Goal: Task Accomplishment & Management: Use online tool/utility

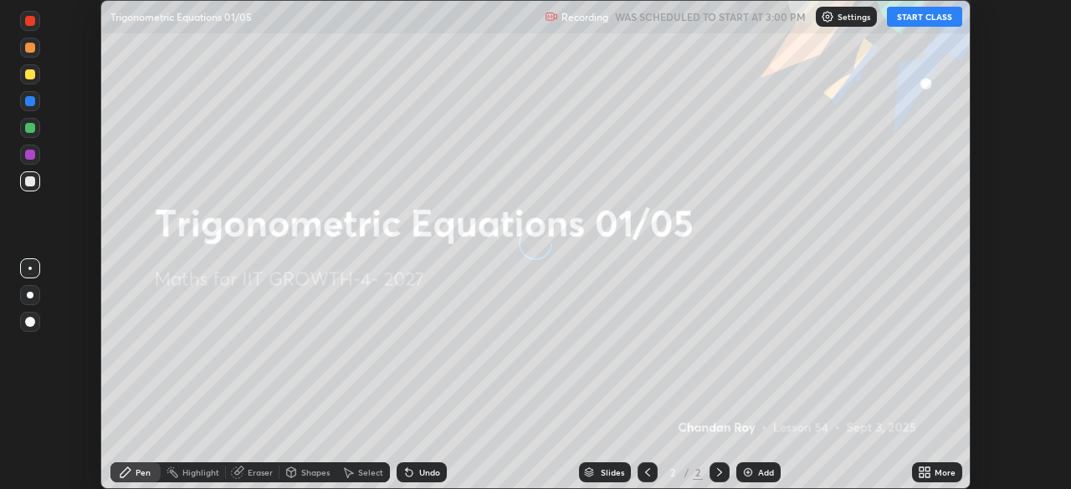
scroll to position [489, 1070]
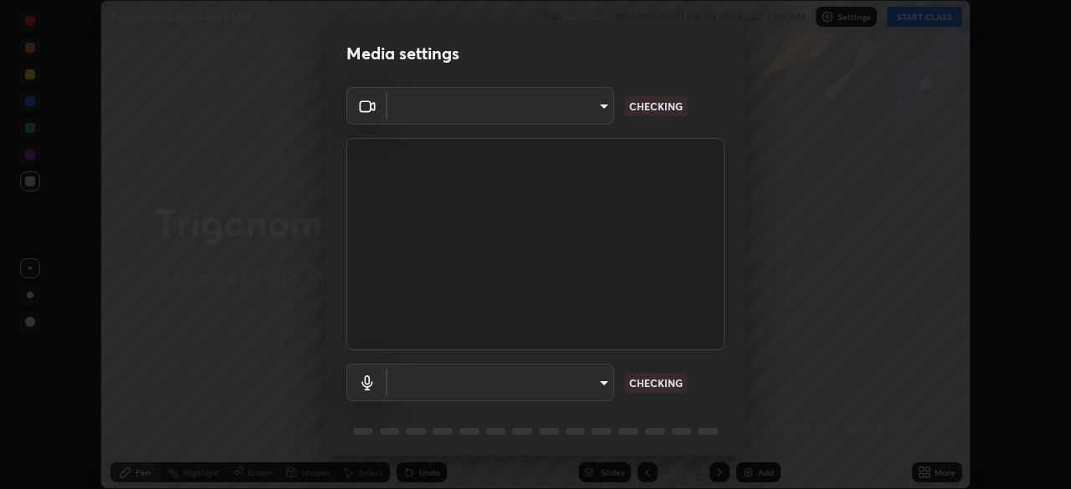
type input "548a44a52523d2997e35a3c13491b16d14ec2e678e88aab68fdaa9d4bfa060c5"
click at [582, 380] on body "Erase all Trigonometric Equations 01/05 Recording WAS SCHEDULED TO START AT 3:0…" at bounding box center [535, 244] width 1071 height 489
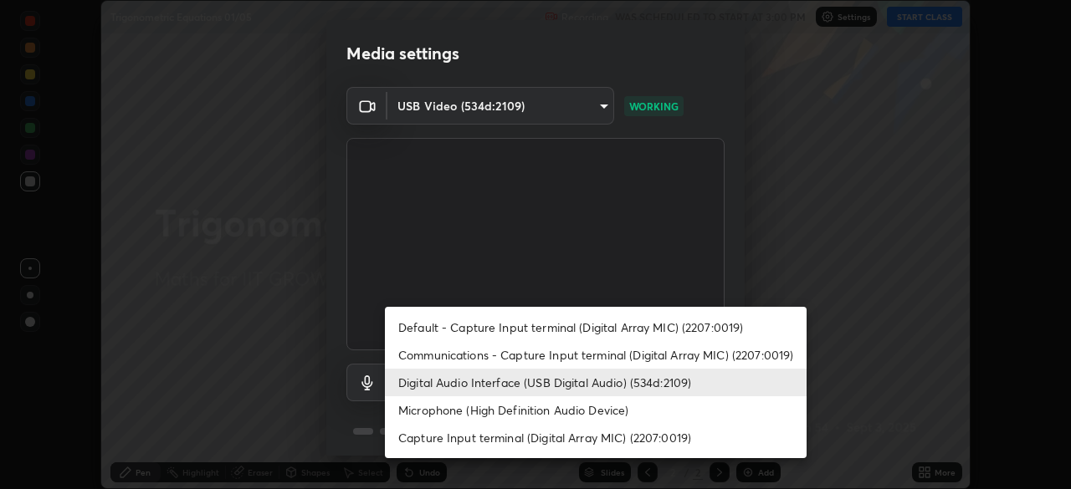
click at [556, 413] on li "Microphone (High Definition Audio Device)" at bounding box center [596, 410] width 422 height 28
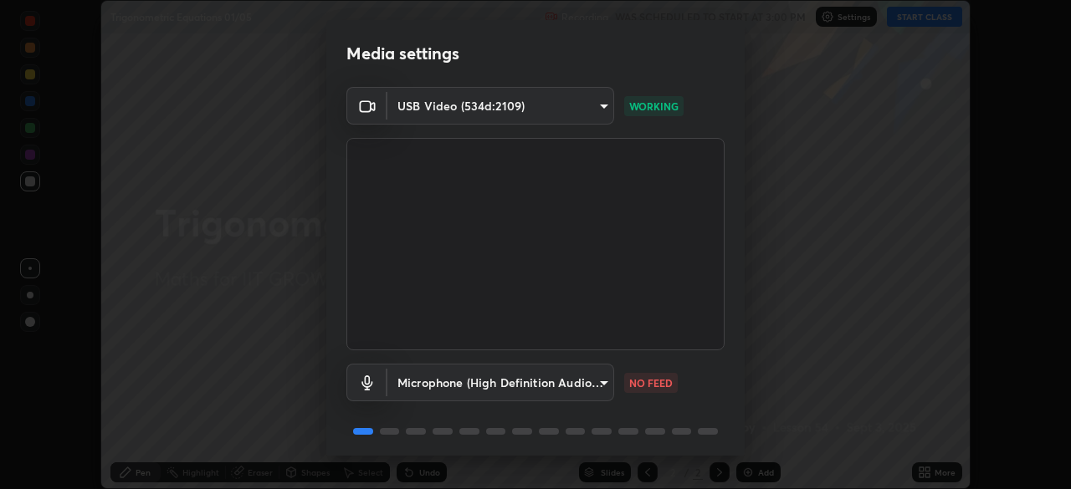
click at [538, 387] on body "Erase all Trigonometric Equations 01/05 Recording WAS SCHEDULED TO START AT 3:0…" at bounding box center [535, 244] width 1071 height 489
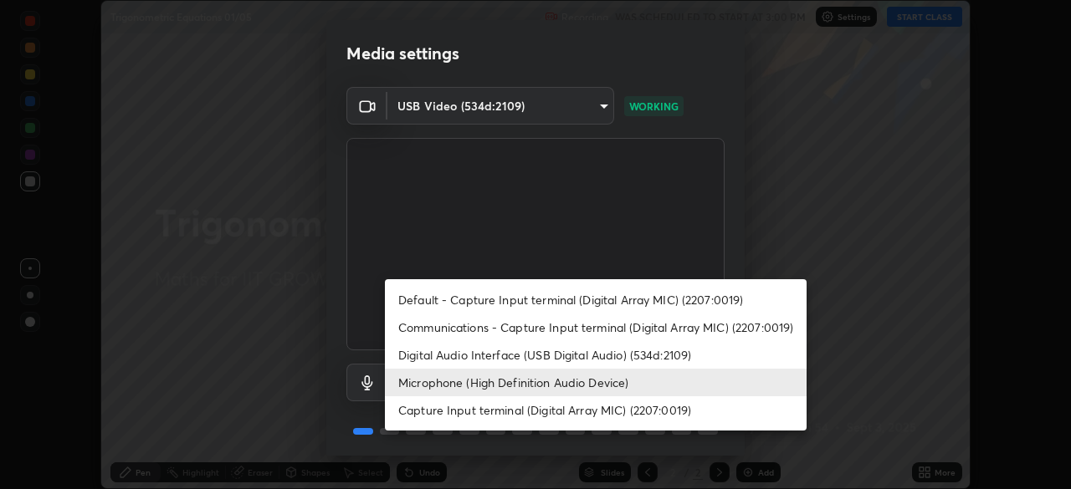
click at [497, 355] on li "Digital Audio Interface (USB Digital Audio) (534d:2109)" at bounding box center [596, 355] width 422 height 28
type input "12ac0b8a30920bf315e1911e3582112a90870c5fd350a1d8644ddc7b3b3588c1"
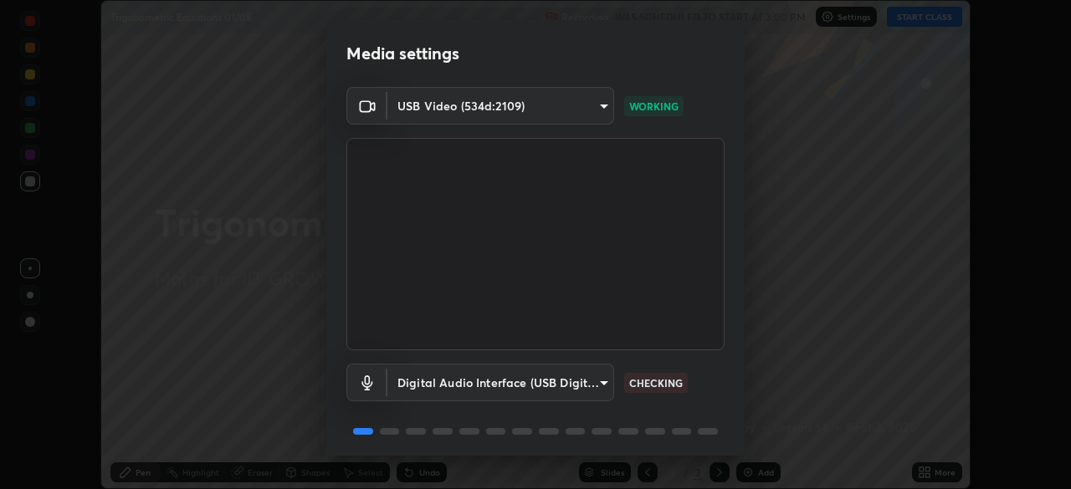
scroll to position [59, 0]
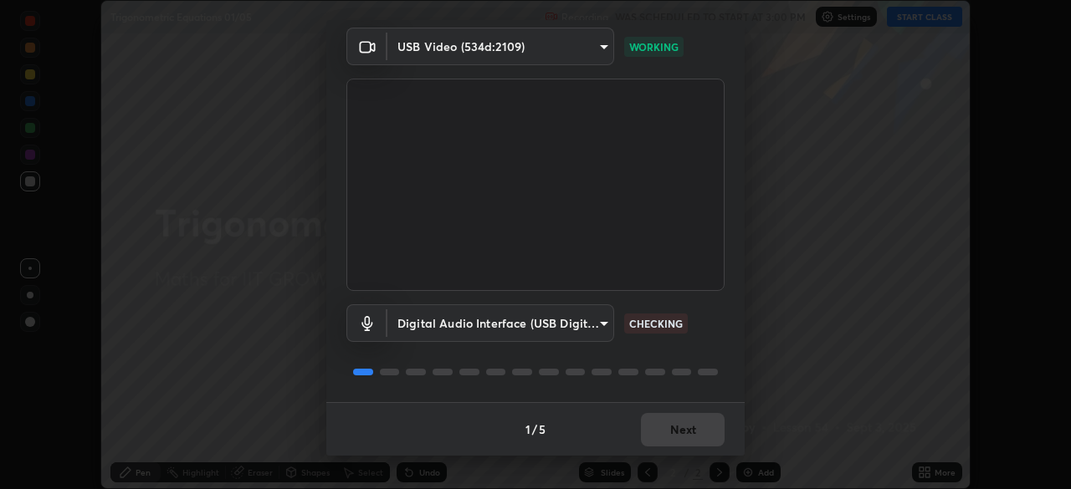
click at [670, 437] on div "1 / 5 Next" at bounding box center [535, 429] width 418 height 54
click at [679, 435] on div "1 / 5 Next" at bounding box center [535, 429] width 418 height 54
click at [686, 434] on div "1 / 5 Next" at bounding box center [535, 429] width 418 height 54
click at [692, 437] on div "1 / 5 Next" at bounding box center [535, 429] width 418 height 54
click at [699, 437] on div "1 / 5 Next" at bounding box center [535, 429] width 418 height 54
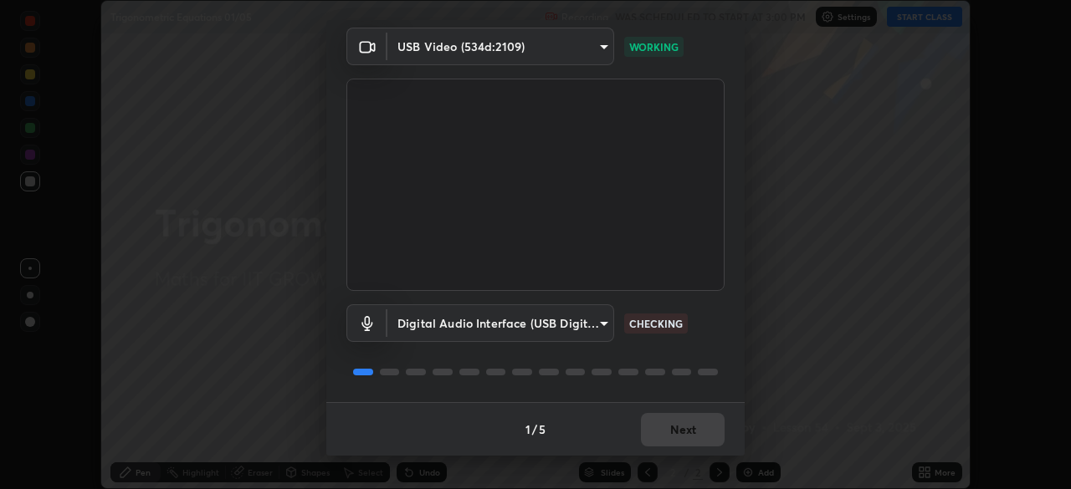
click at [701, 438] on div "1 / 5 Next" at bounding box center [535, 429] width 418 height 54
click at [699, 434] on div "1 / 5 Next" at bounding box center [535, 429] width 418 height 54
click at [699, 432] on div "1 / 5 Next" at bounding box center [535, 429] width 418 height 54
click at [702, 432] on div "1 / 5 Next" at bounding box center [535, 429] width 418 height 54
click at [701, 432] on div "1 / 5 Next" at bounding box center [535, 429] width 418 height 54
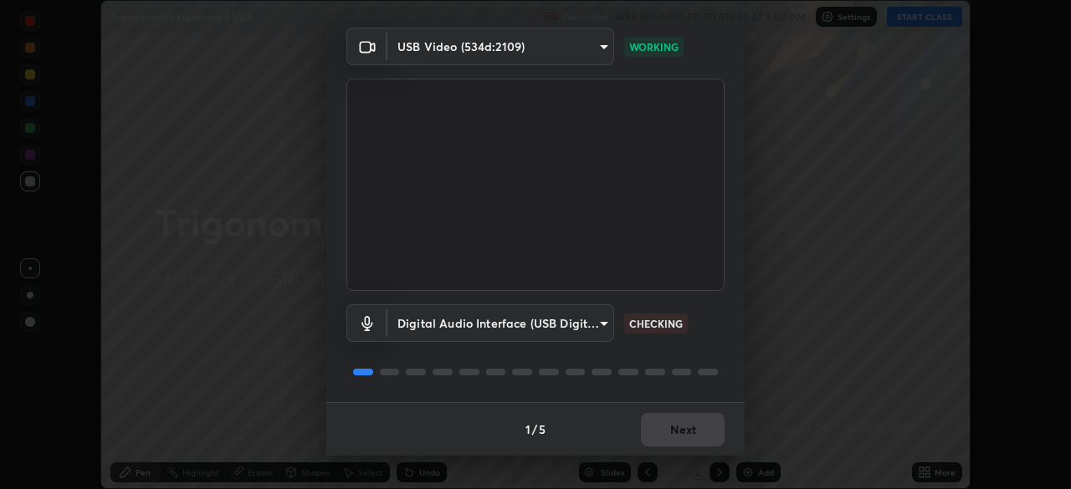
click at [702, 431] on div "1 / 5 Next" at bounding box center [535, 429] width 418 height 54
click at [702, 430] on div "1 / 5 Next" at bounding box center [535, 429] width 418 height 54
click at [701, 429] on div "1 / 5 Next" at bounding box center [535, 429] width 418 height 54
click at [703, 434] on div "1 / 5 Next" at bounding box center [535, 429] width 418 height 54
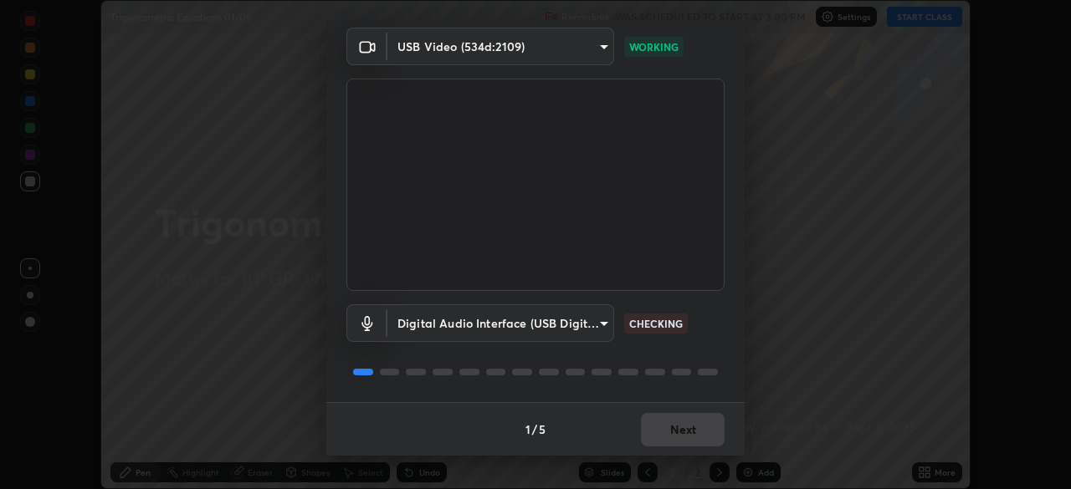
click at [700, 434] on div "1 / 5 Next" at bounding box center [535, 429] width 418 height 54
click at [698, 433] on div "1 / 5 Next" at bounding box center [535, 429] width 418 height 54
click at [696, 432] on div "1 / 5 Next" at bounding box center [535, 429] width 418 height 54
click at [696, 430] on div "1 / 5 Next" at bounding box center [535, 429] width 418 height 54
click at [682, 422] on button "Next" at bounding box center [683, 429] width 84 height 33
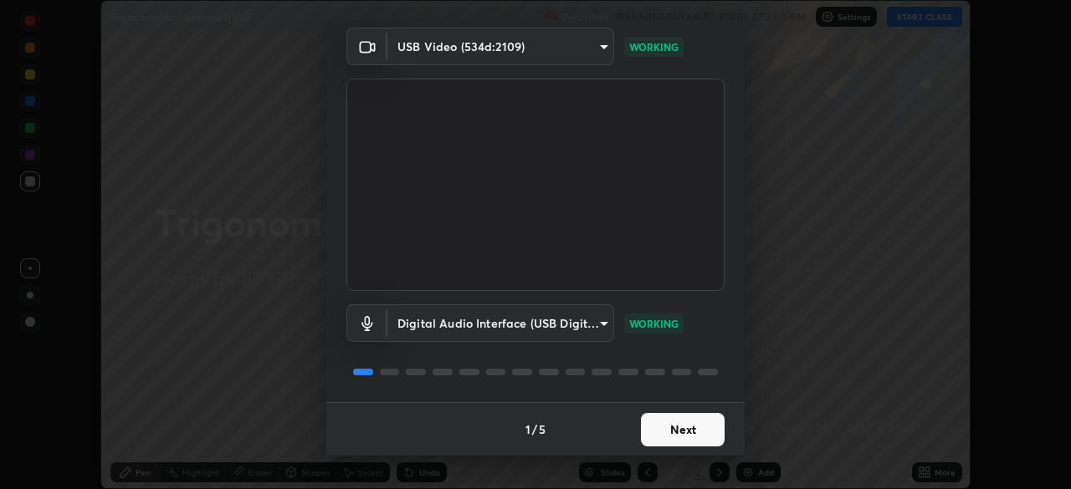
scroll to position [0, 0]
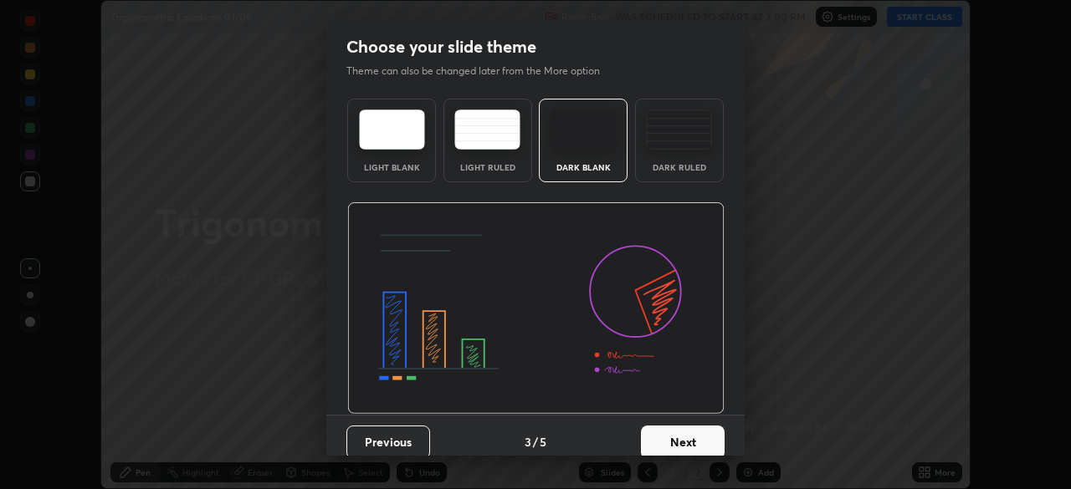
click at [702, 429] on button "Next" at bounding box center [683, 442] width 84 height 33
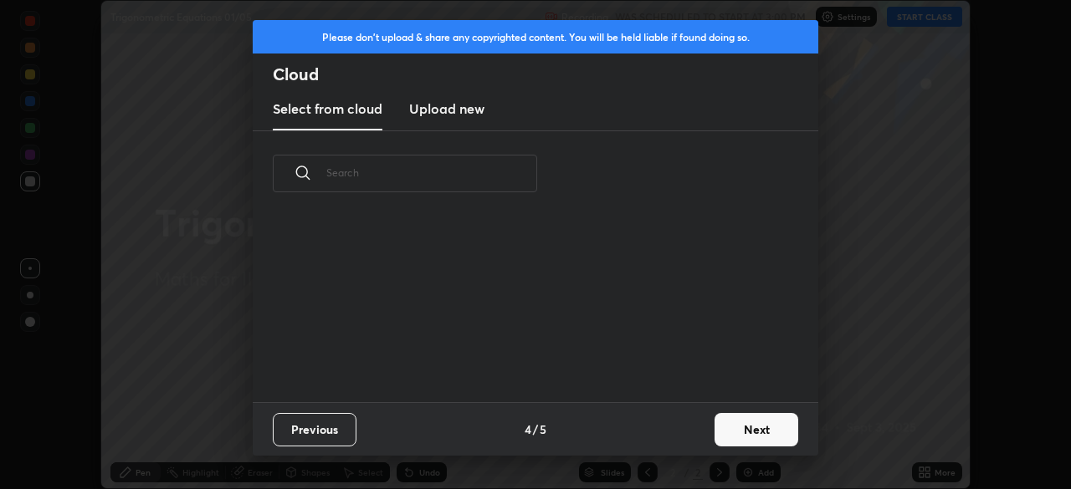
click at [717, 432] on button "Next" at bounding box center [756, 429] width 84 height 33
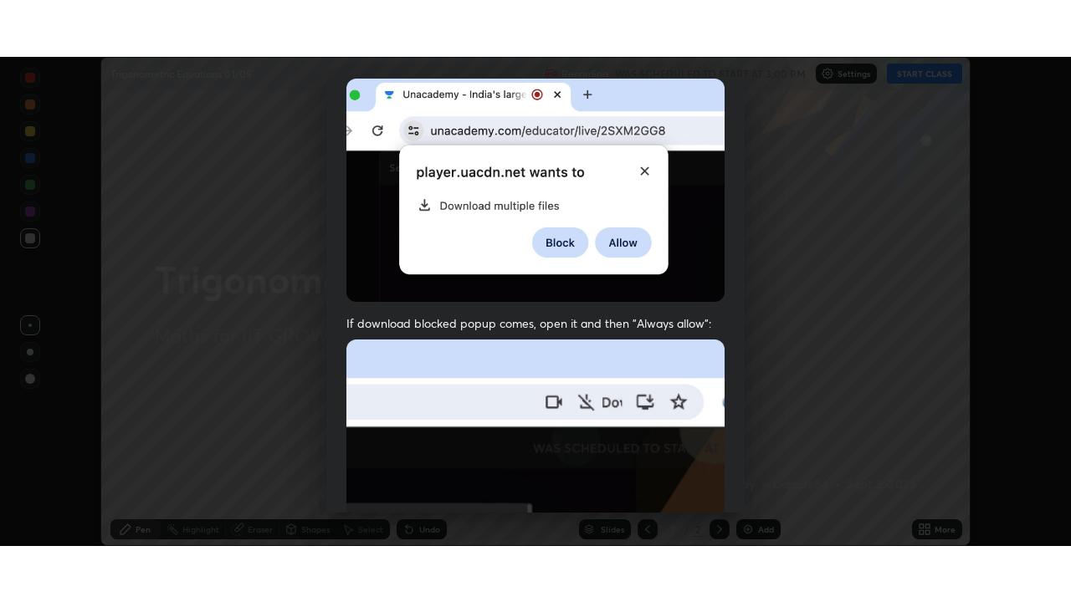
scroll to position [401, 0]
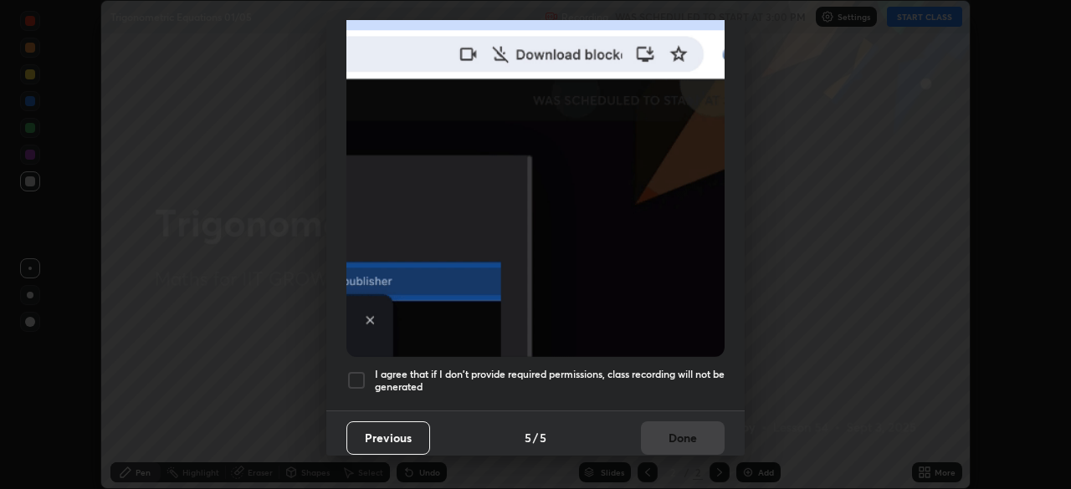
click at [352, 376] on div at bounding box center [356, 381] width 20 height 20
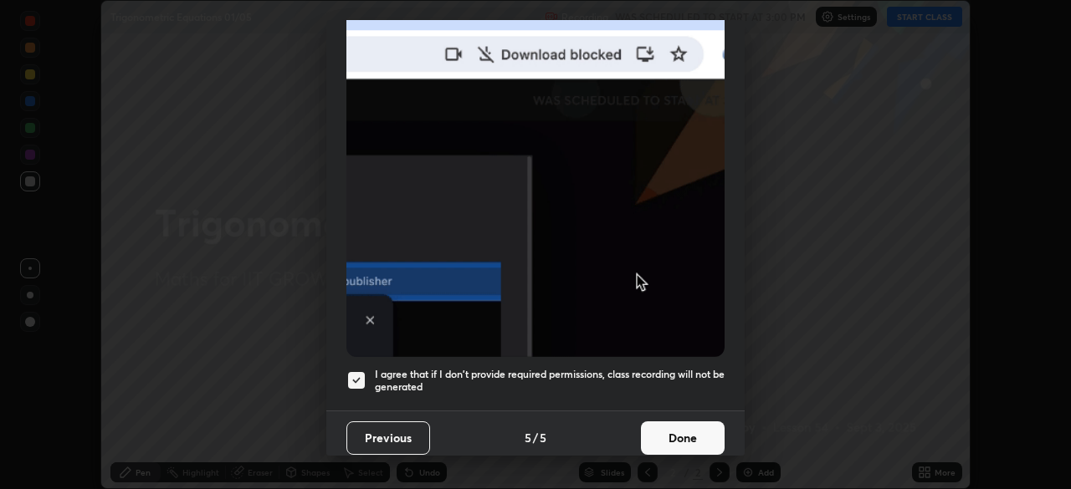
click at [666, 433] on button "Done" at bounding box center [683, 438] width 84 height 33
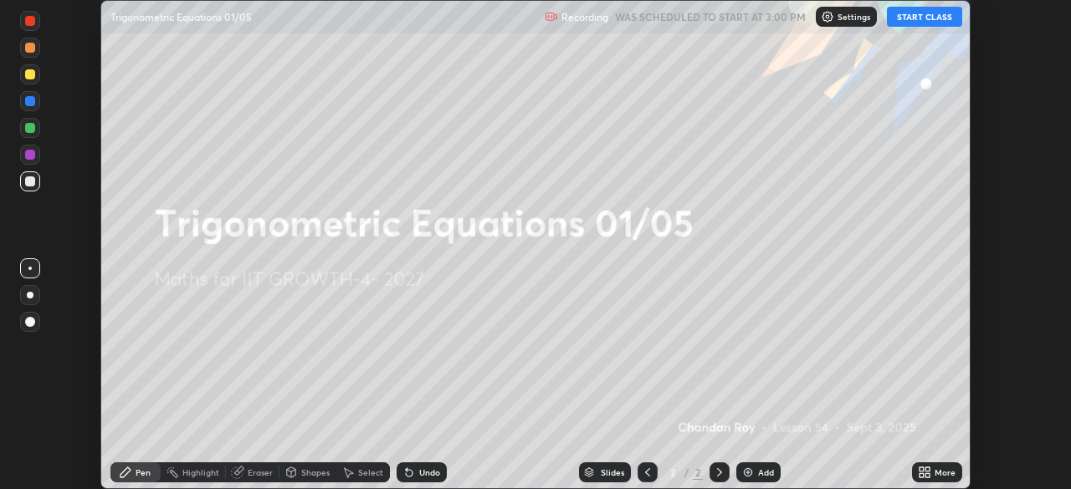
click at [923, 477] on icon at bounding box center [921, 475] width 4 height 4
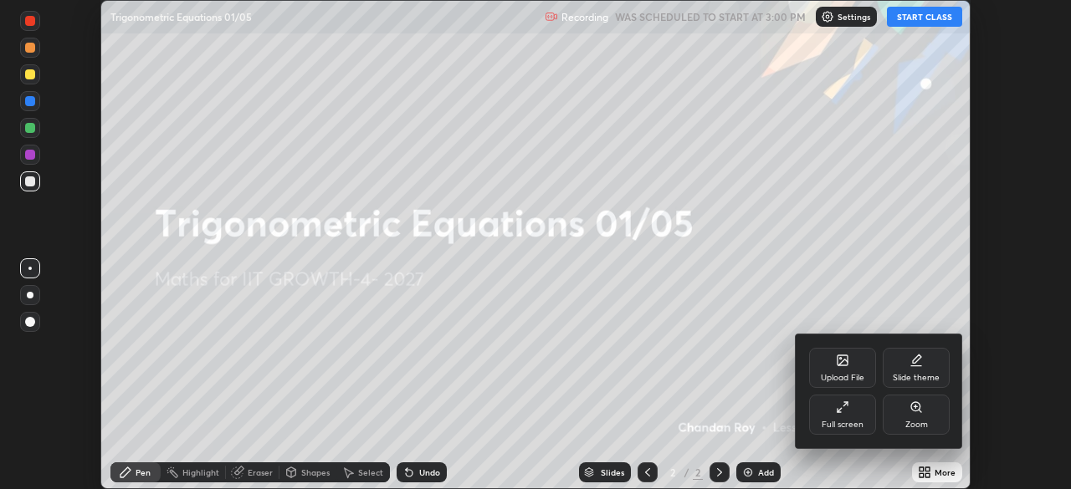
click at [841, 419] on div "Full screen" at bounding box center [842, 415] width 67 height 40
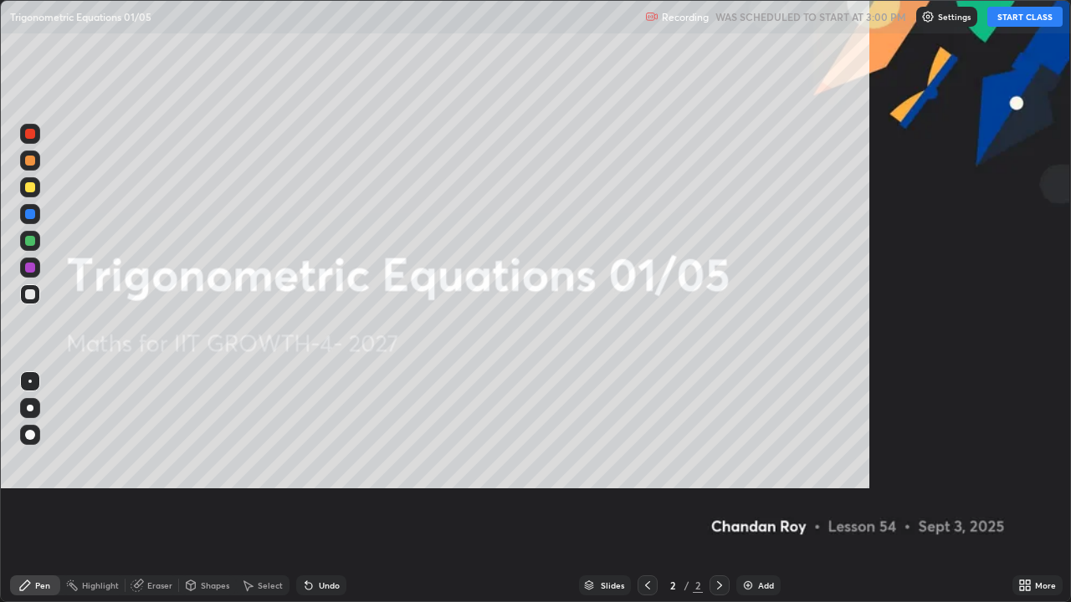
scroll to position [602, 1071]
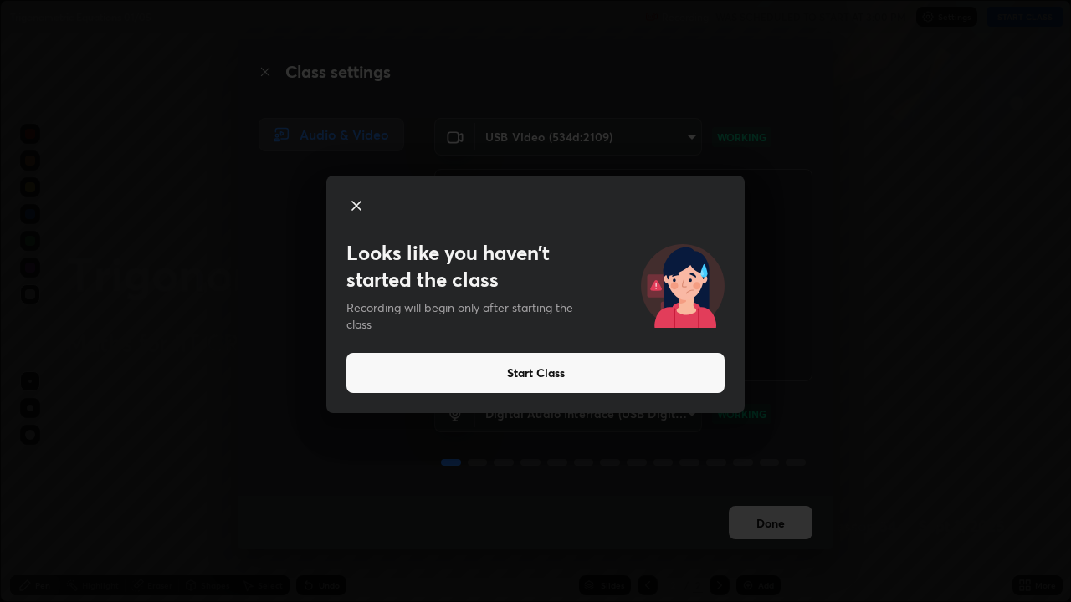
click at [540, 367] on button "Start Class" at bounding box center [535, 373] width 378 height 40
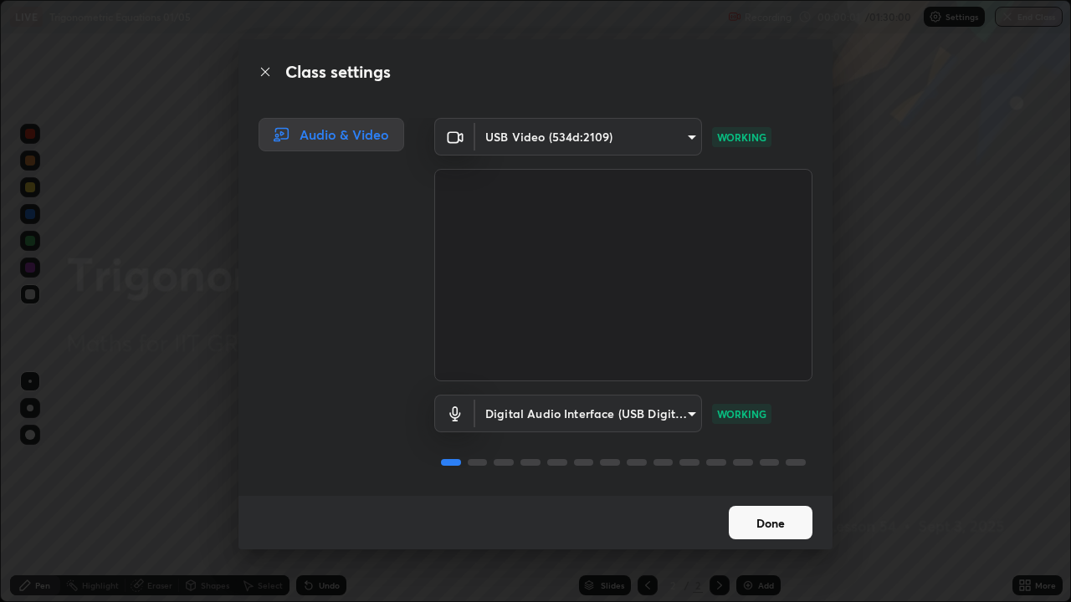
click at [773, 488] on button "Done" at bounding box center [771, 522] width 84 height 33
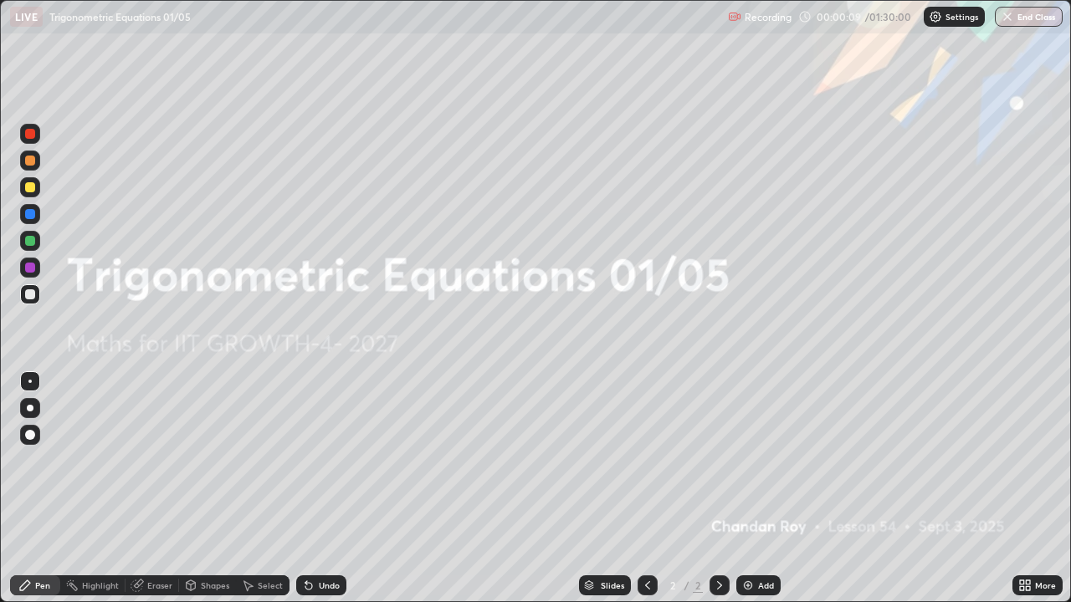
click at [1032, 488] on div "More" at bounding box center [1037, 585] width 50 height 20
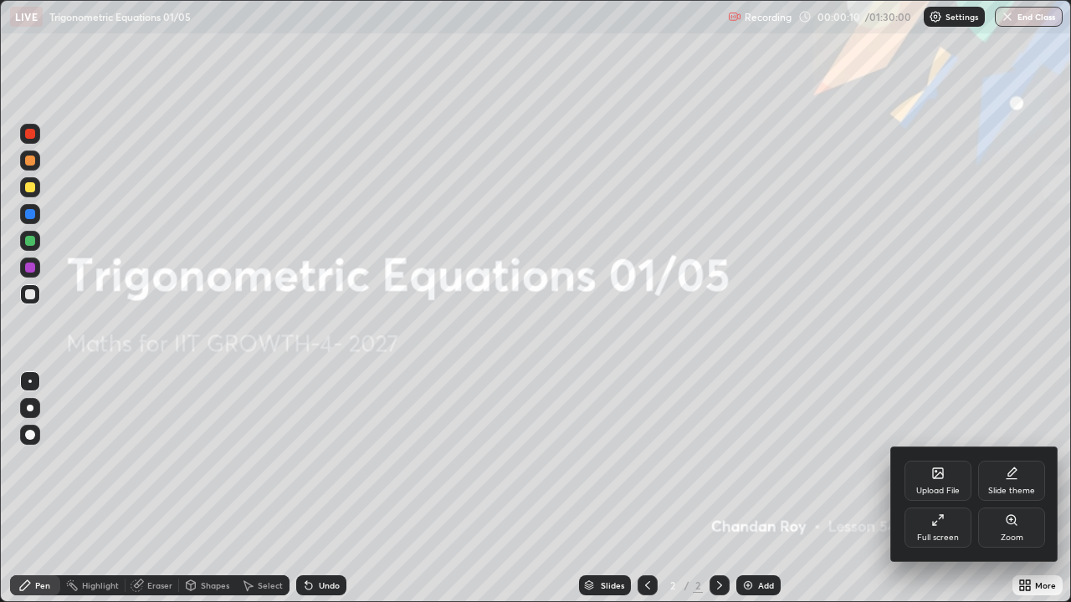
click at [950, 487] on div "Upload File" at bounding box center [937, 491] width 43 height 8
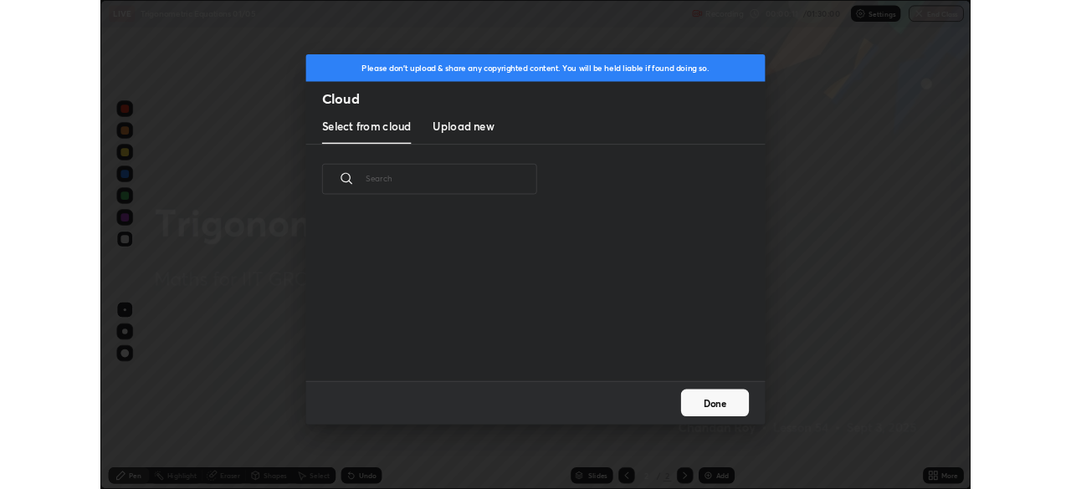
scroll to position [206, 537]
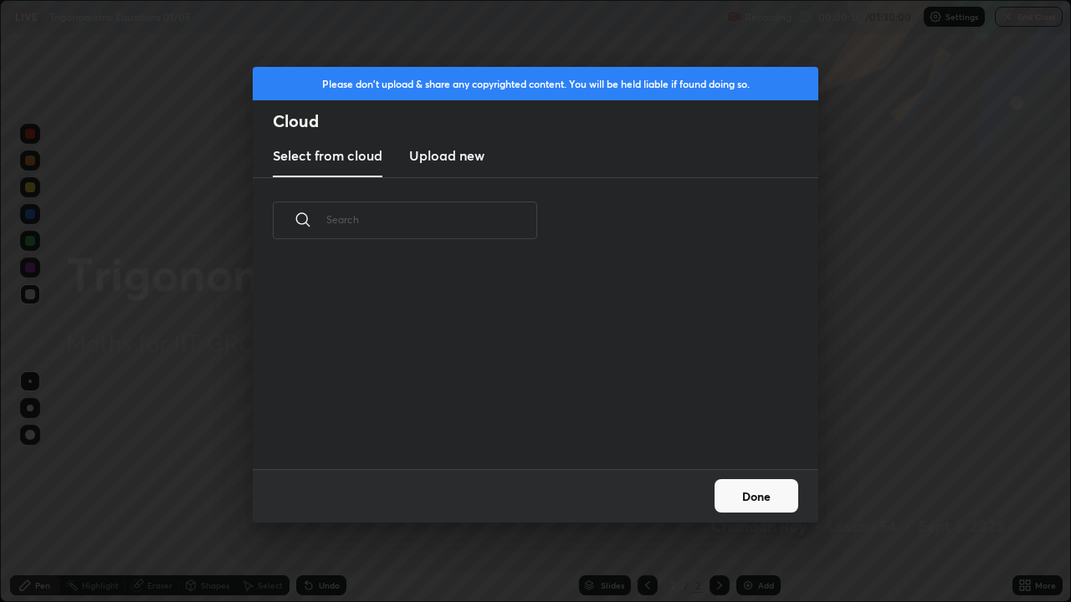
click at [470, 155] on h3 "Upload new" at bounding box center [446, 156] width 75 height 20
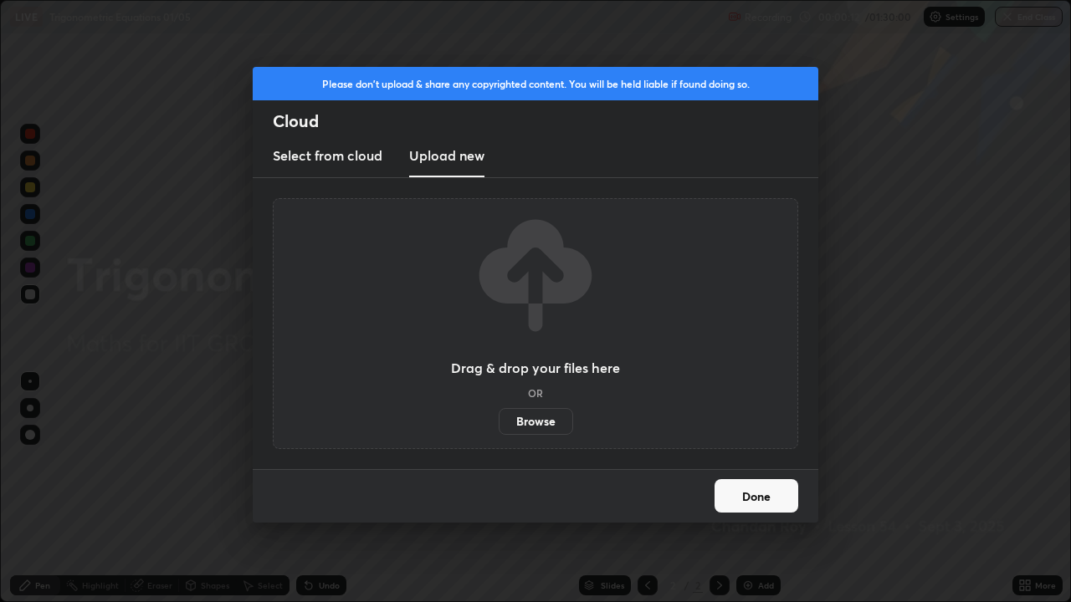
click at [551, 425] on label "Browse" at bounding box center [535, 421] width 74 height 27
click at [498, 425] on input "Browse" at bounding box center [498, 421] width 0 height 27
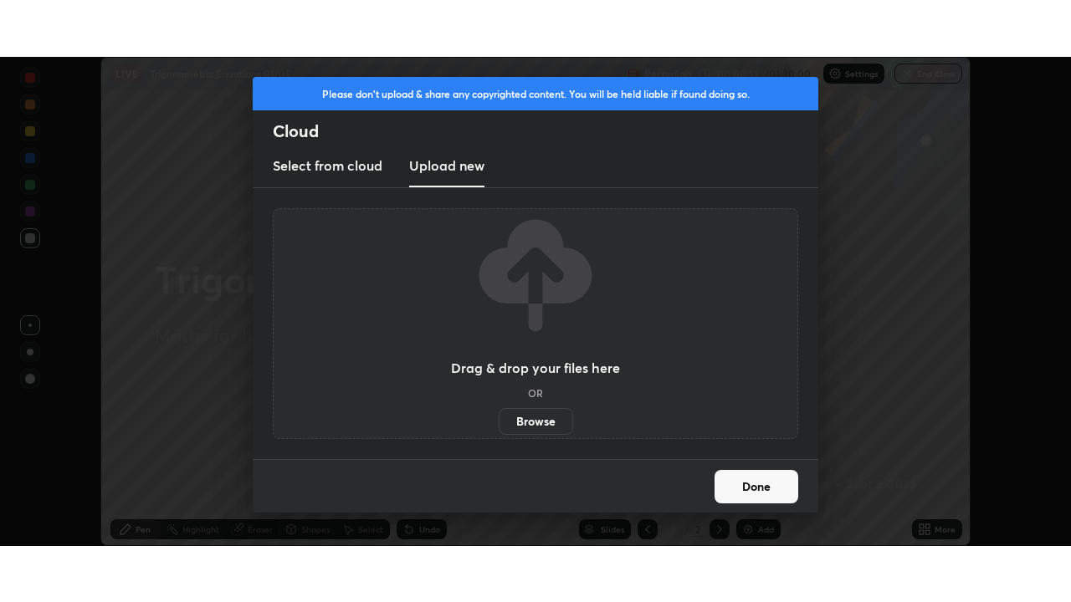
scroll to position [83150, 82569]
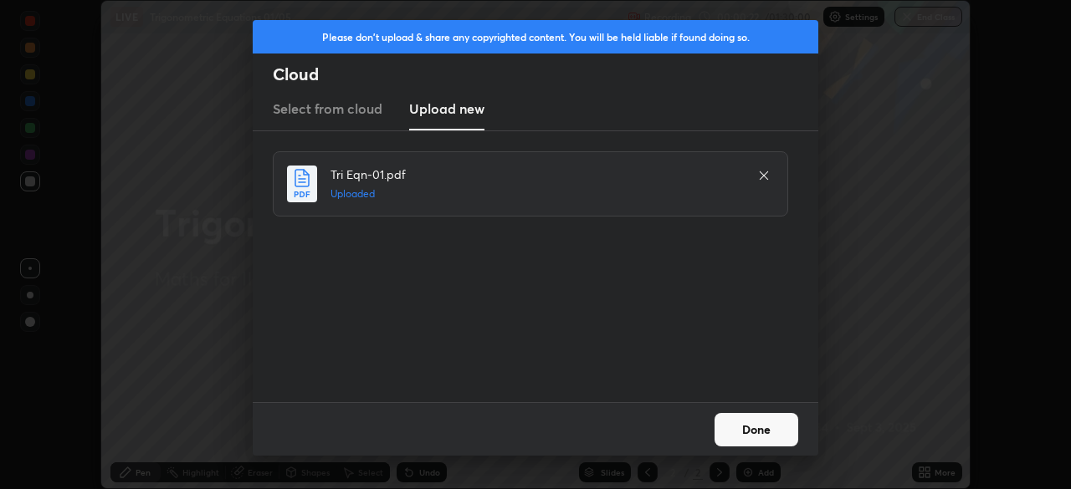
click at [769, 423] on button "Done" at bounding box center [756, 429] width 84 height 33
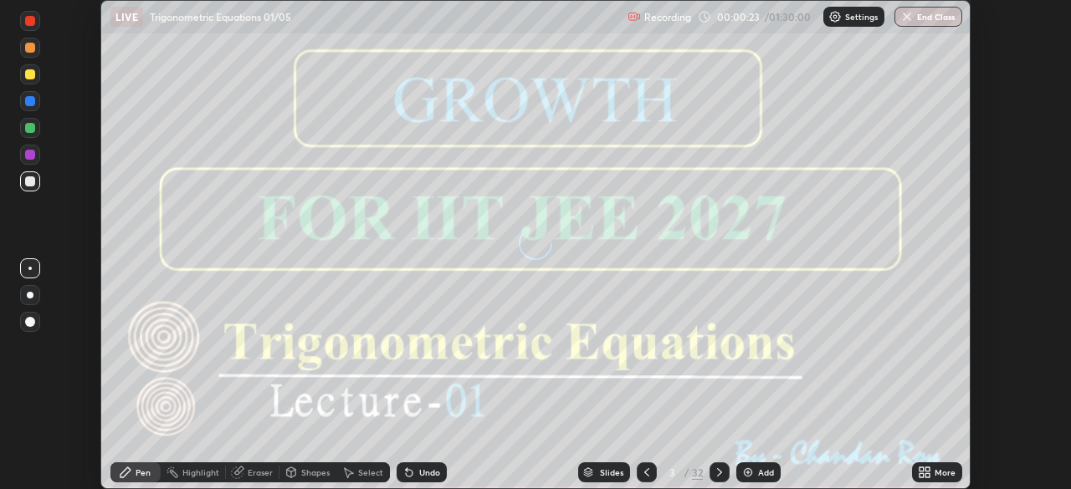
click at [938, 472] on div "More" at bounding box center [944, 472] width 21 height 8
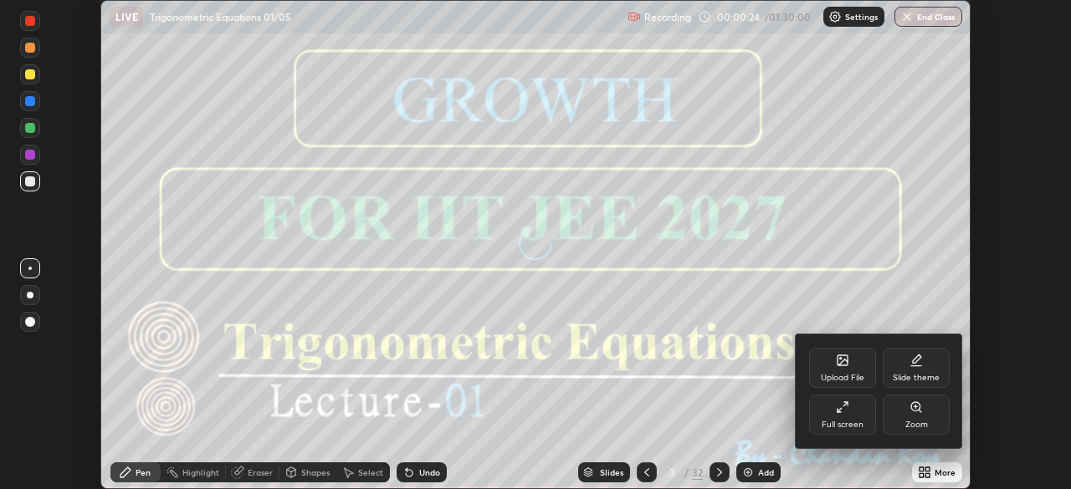
click at [846, 417] on div "Full screen" at bounding box center [842, 415] width 67 height 40
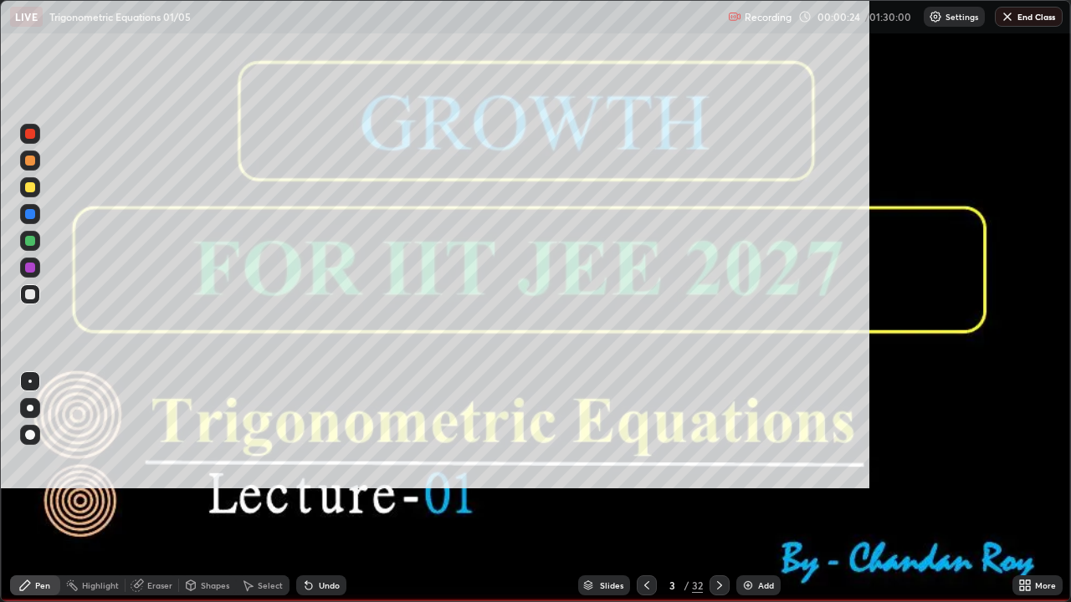
scroll to position [602, 1071]
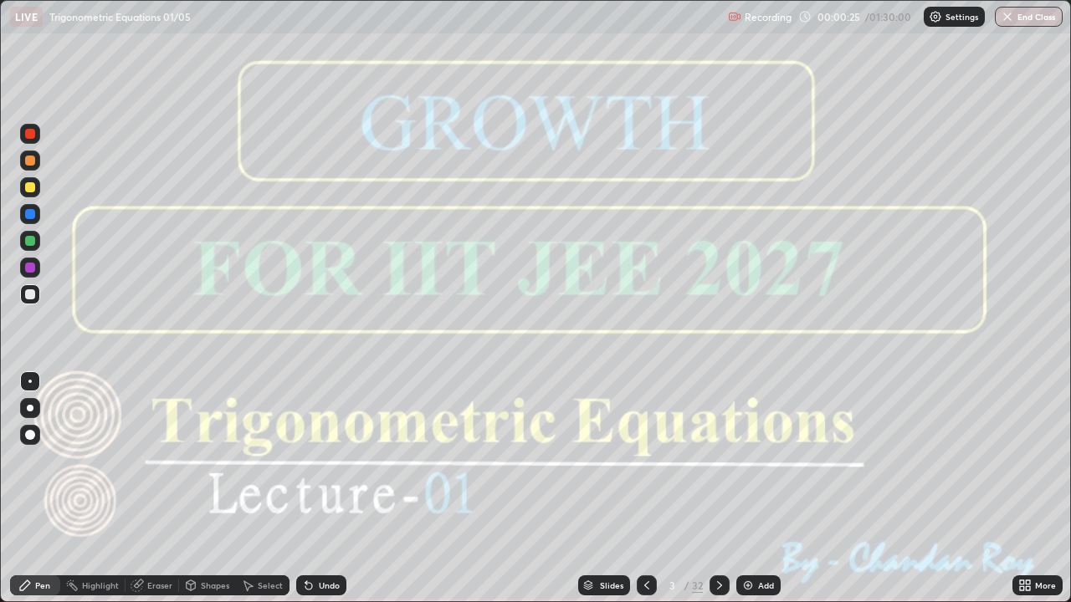
click at [718, 488] on icon at bounding box center [719, 585] width 5 height 8
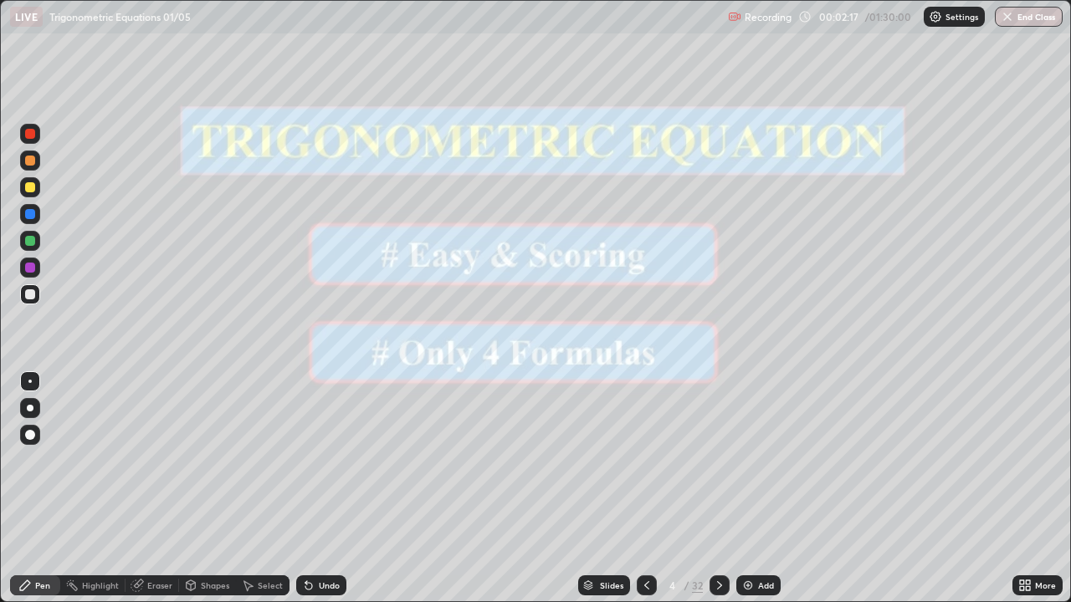
click at [718, 488] on icon at bounding box center [719, 585] width 13 height 13
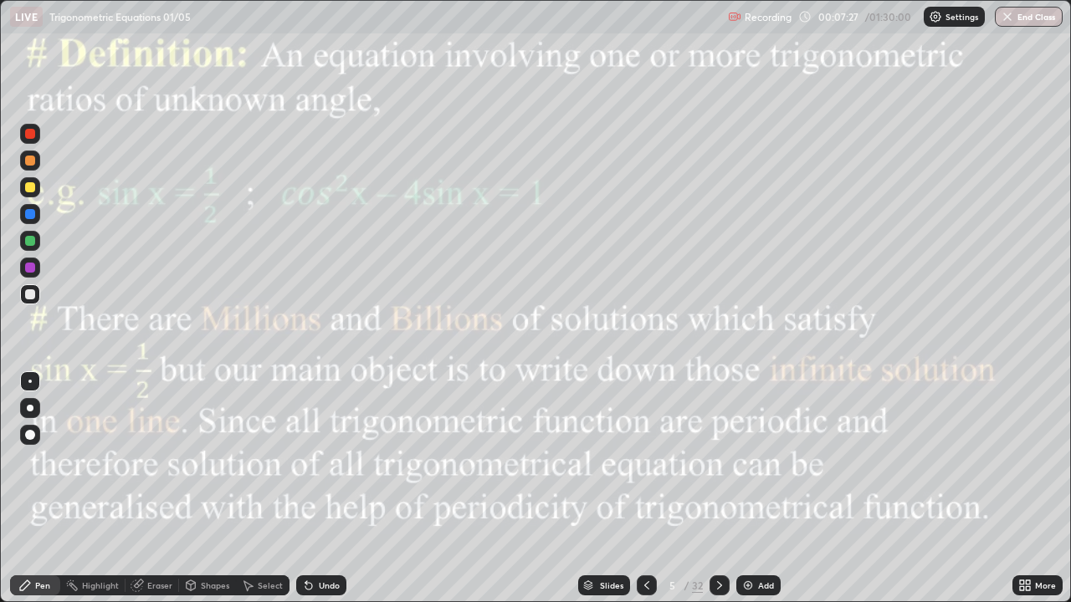
click at [718, 488] on icon at bounding box center [719, 585] width 5 height 8
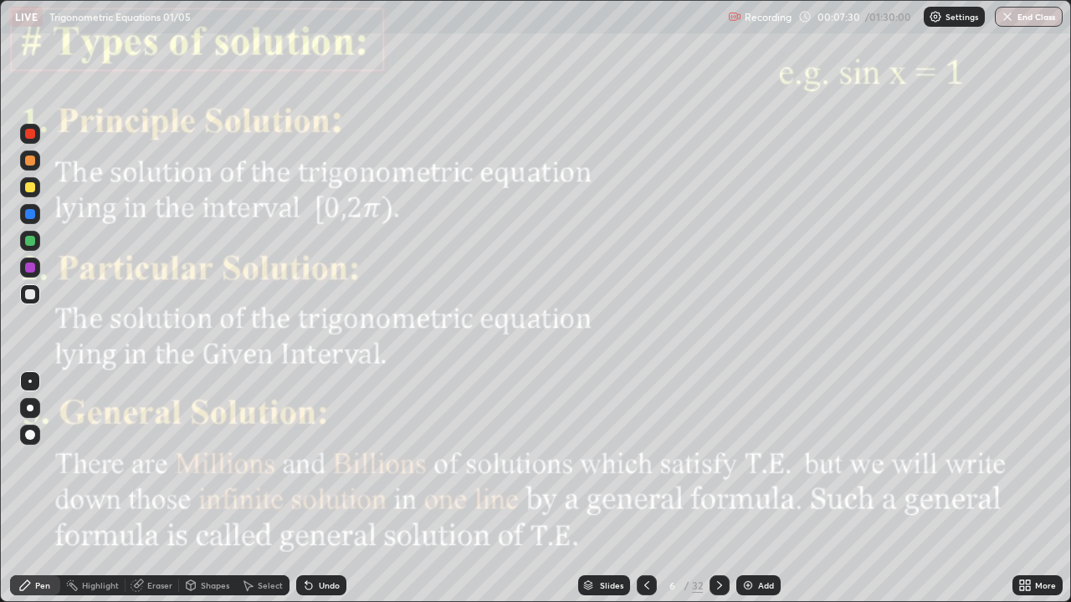
click at [636, 488] on div at bounding box center [646, 585] width 20 height 20
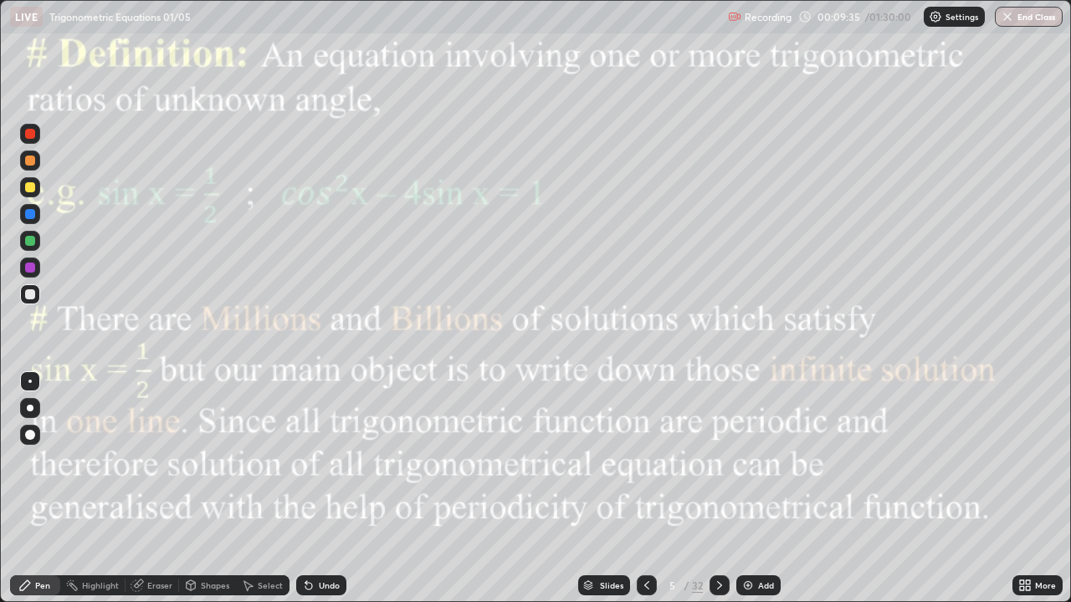
click at [719, 488] on icon at bounding box center [719, 585] width 13 height 13
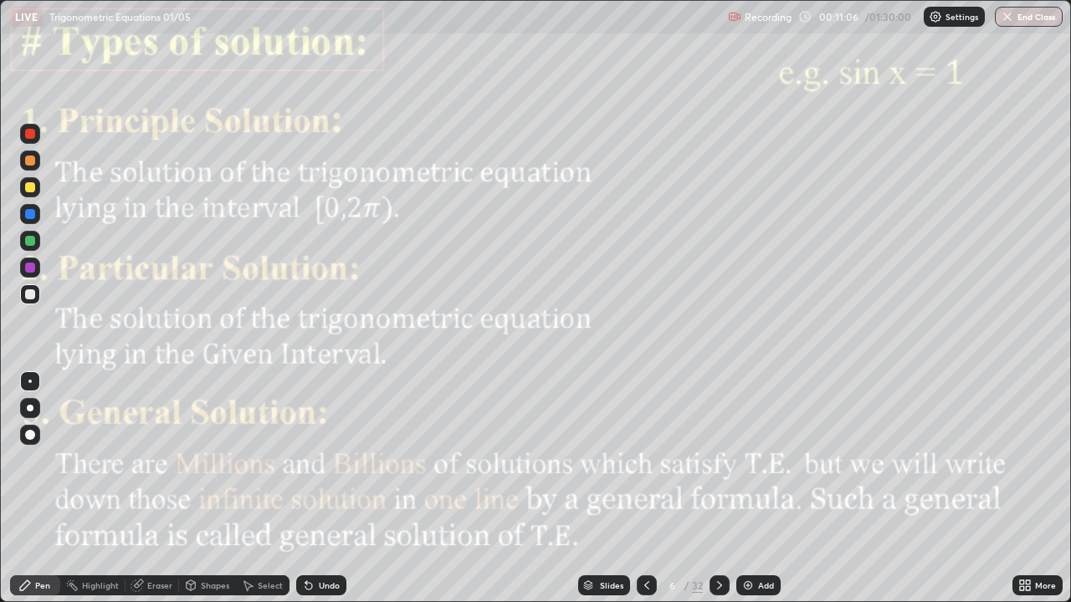
click at [23, 262] on div at bounding box center [30, 268] width 20 height 20
click at [161, 488] on div "Eraser" at bounding box center [159, 585] width 25 height 8
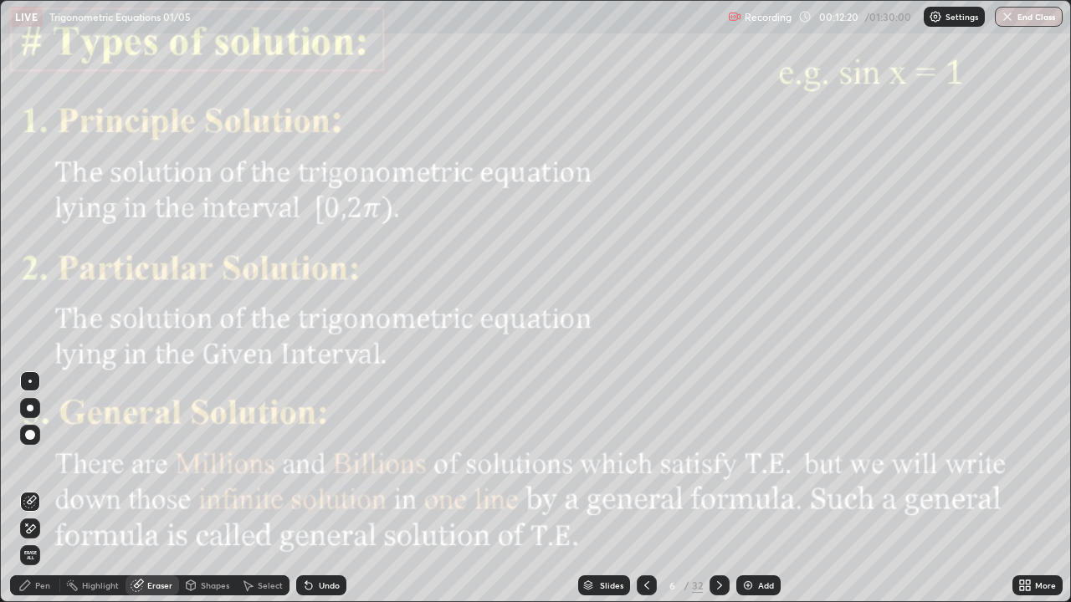
click at [33, 488] on div "Pen" at bounding box center [35, 585] width 50 height 20
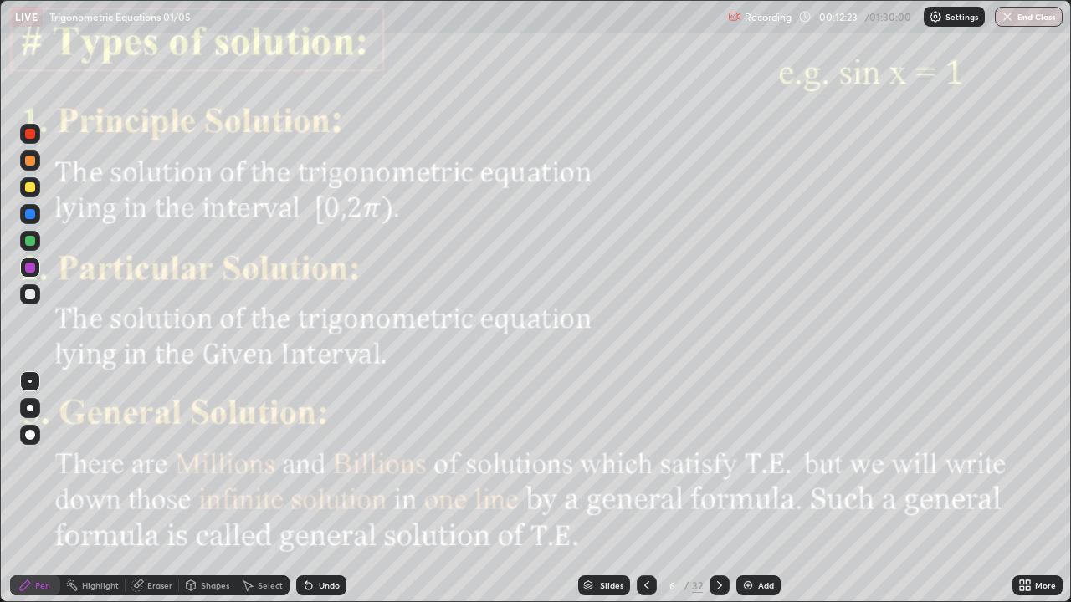
click at [319, 488] on div "Undo" at bounding box center [329, 585] width 21 height 8
click at [330, 488] on div "Undo" at bounding box center [329, 585] width 21 height 8
click at [284, 488] on div "Select" at bounding box center [263, 585] width 54 height 20
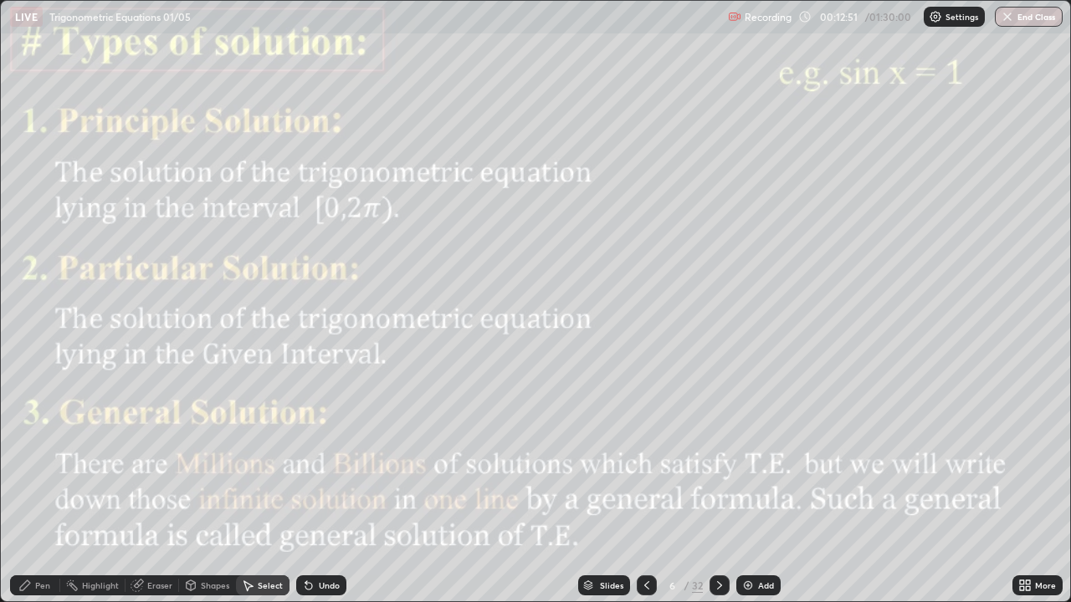
click at [35, 488] on div "Pen" at bounding box center [42, 585] width 15 height 8
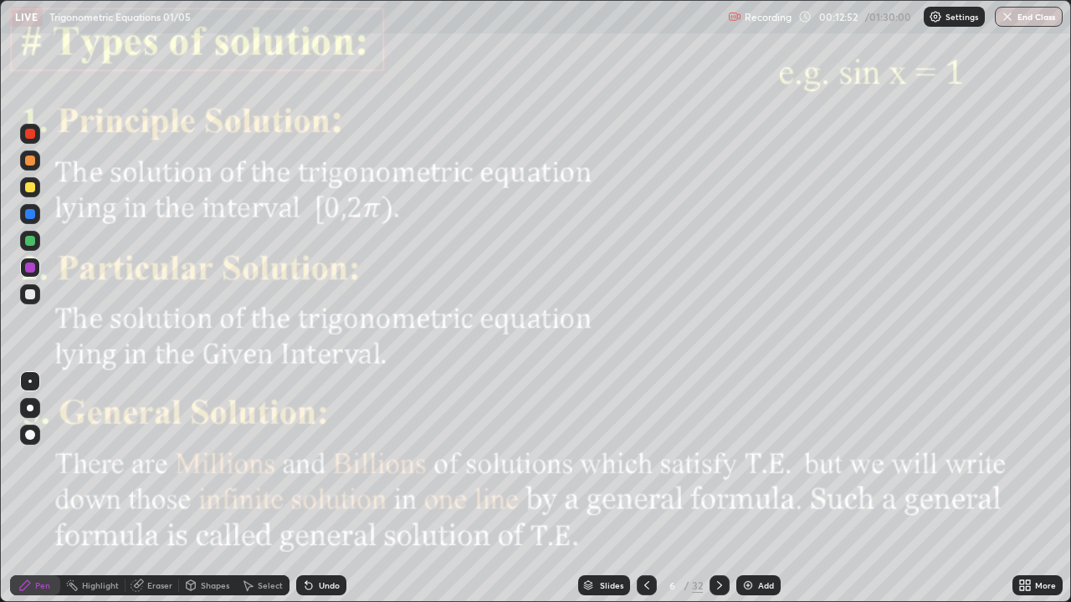
click at [38, 238] on div at bounding box center [30, 241] width 20 height 20
click at [718, 488] on icon at bounding box center [719, 585] width 13 height 13
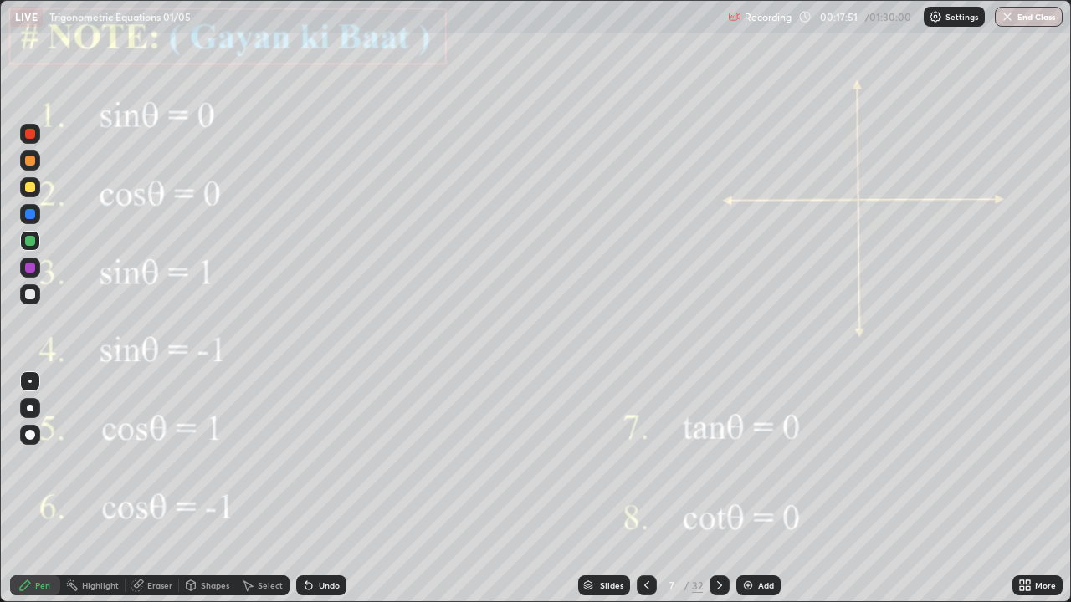
click at [41, 488] on div "Pen" at bounding box center [35, 585] width 50 height 20
click at [28, 274] on div at bounding box center [30, 268] width 20 height 20
click at [717, 488] on icon at bounding box center [719, 585] width 13 height 13
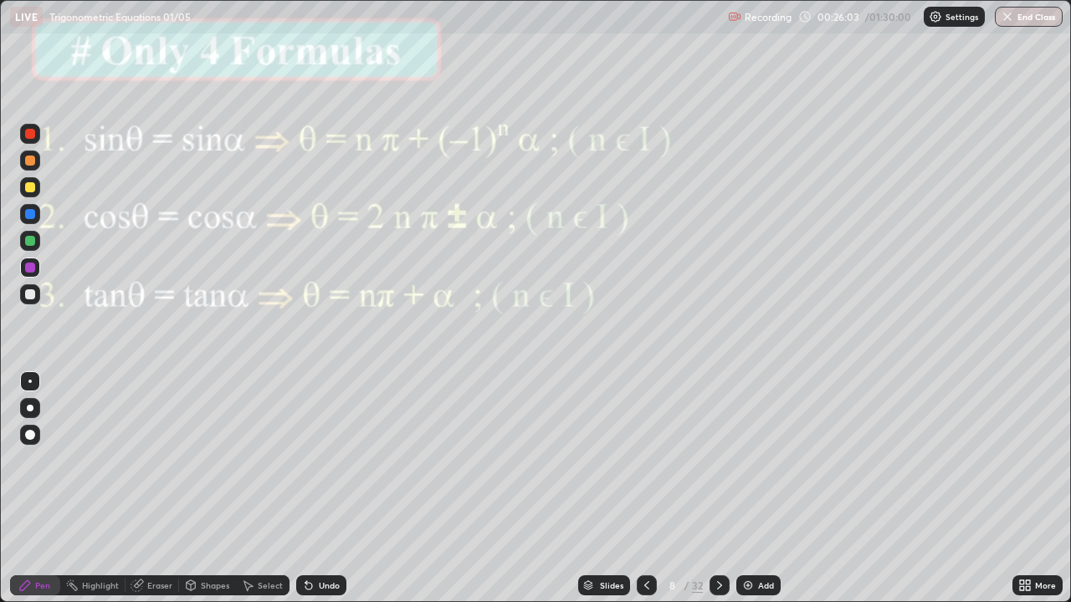
click at [717, 488] on icon at bounding box center [719, 585] width 13 height 13
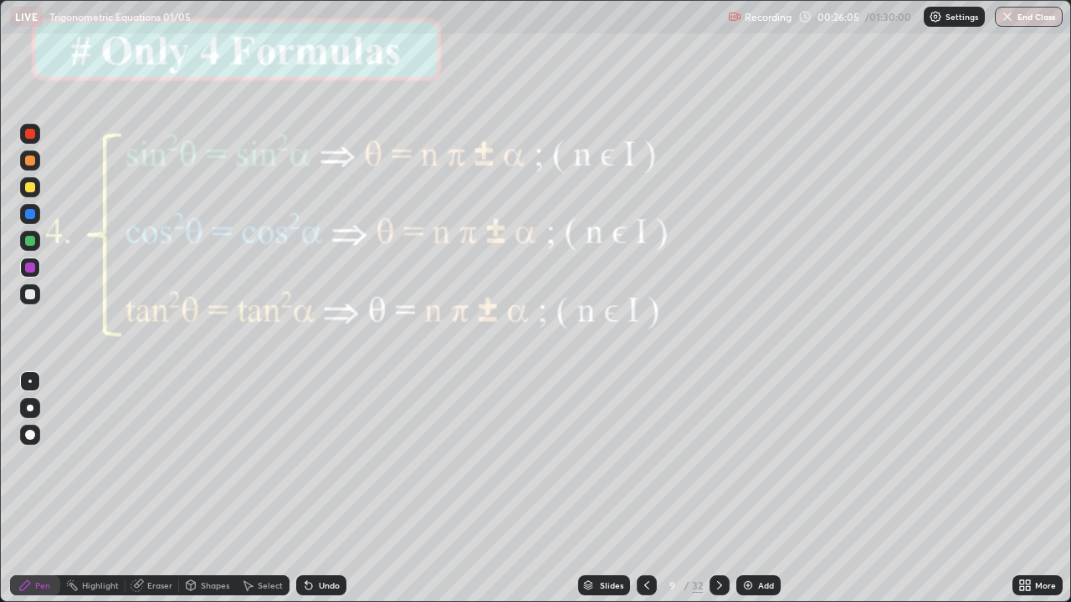
click at [92, 488] on div "Highlight" at bounding box center [100, 585] width 37 height 8
click at [715, 488] on icon at bounding box center [719, 585] width 13 height 13
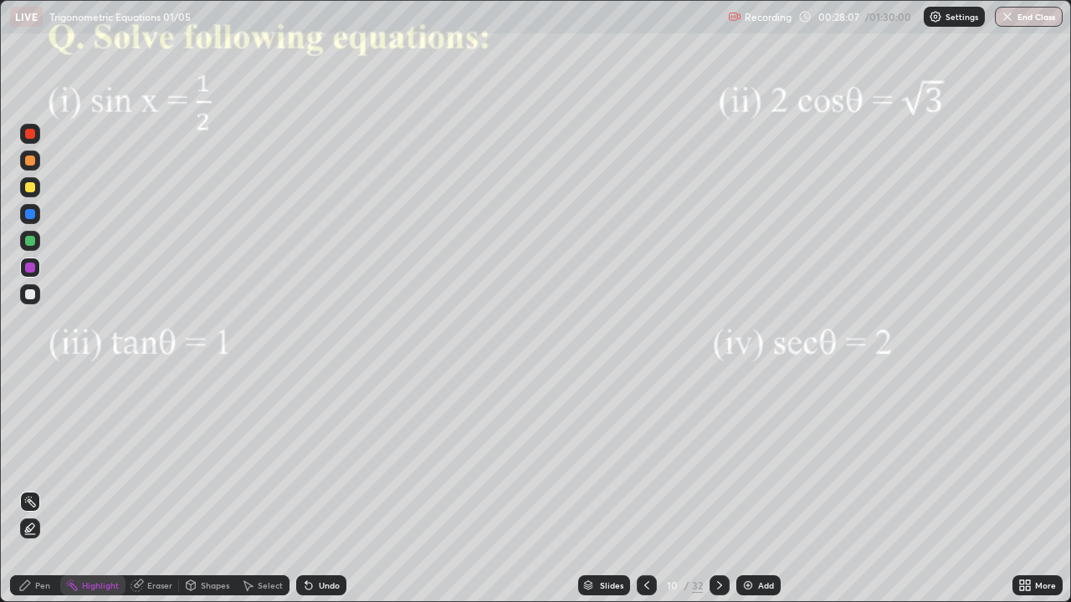
click at [28, 269] on div at bounding box center [30, 268] width 10 height 10
click at [37, 488] on div "Pen" at bounding box center [42, 585] width 15 height 8
click at [30, 271] on div at bounding box center [30, 268] width 10 height 10
click at [29, 161] on div at bounding box center [30, 161] width 10 height 10
click at [210, 488] on div "Shapes" at bounding box center [215, 585] width 28 height 8
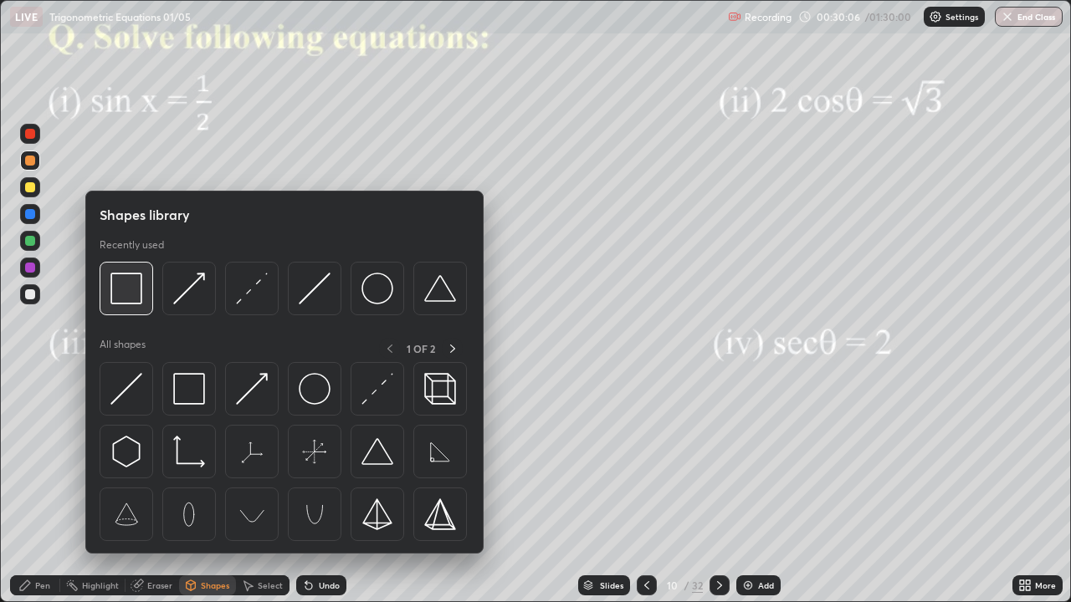
click at [125, 292] on img at bounding box center [126, 289] width 32 height 32
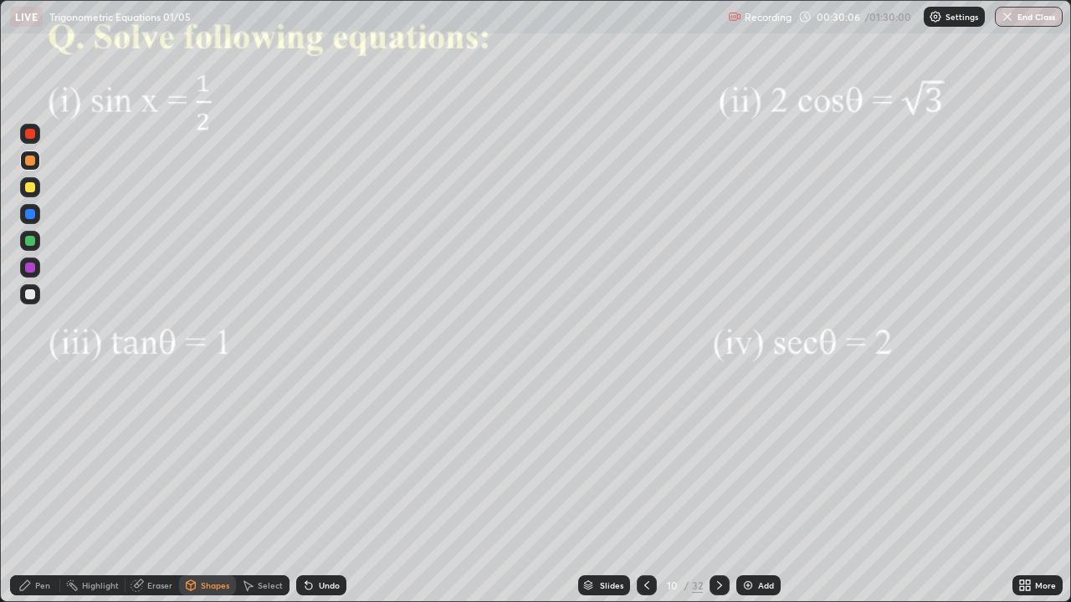
click at [38, 274] on div at bounding box center [30, 268] width 20 height 20
click at [322, 488] on div "Undo" at bounding box center [329, 585] width 21 height 8
click at [160, 488] on div "Eraser" at bounding box center [159, 585] width 25 height 8
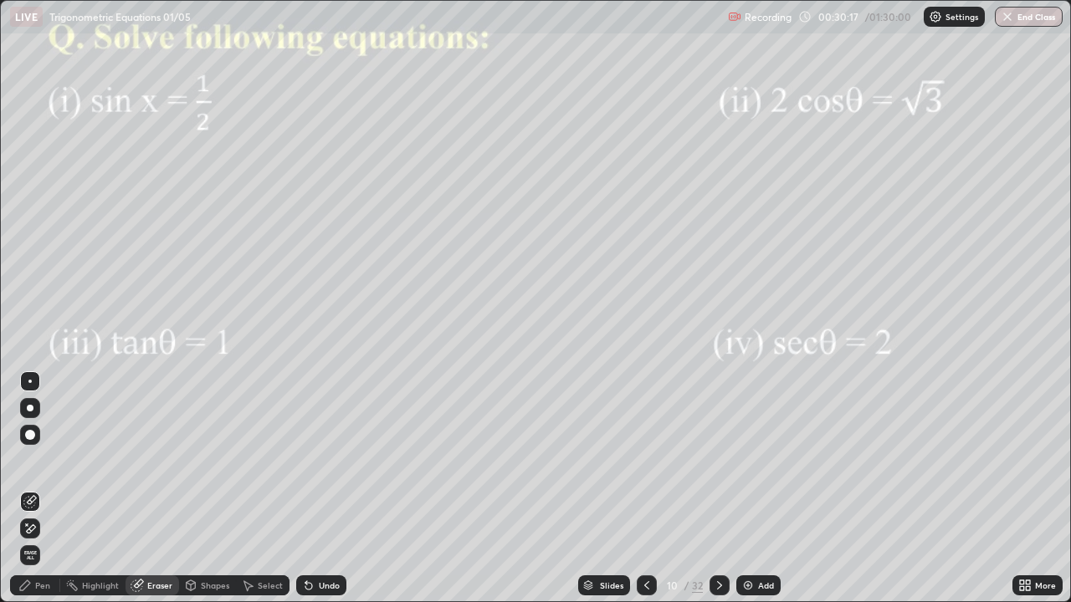
click at [48, 488] on div "Pen" at bounding box center [42, 585] width 15 height 8
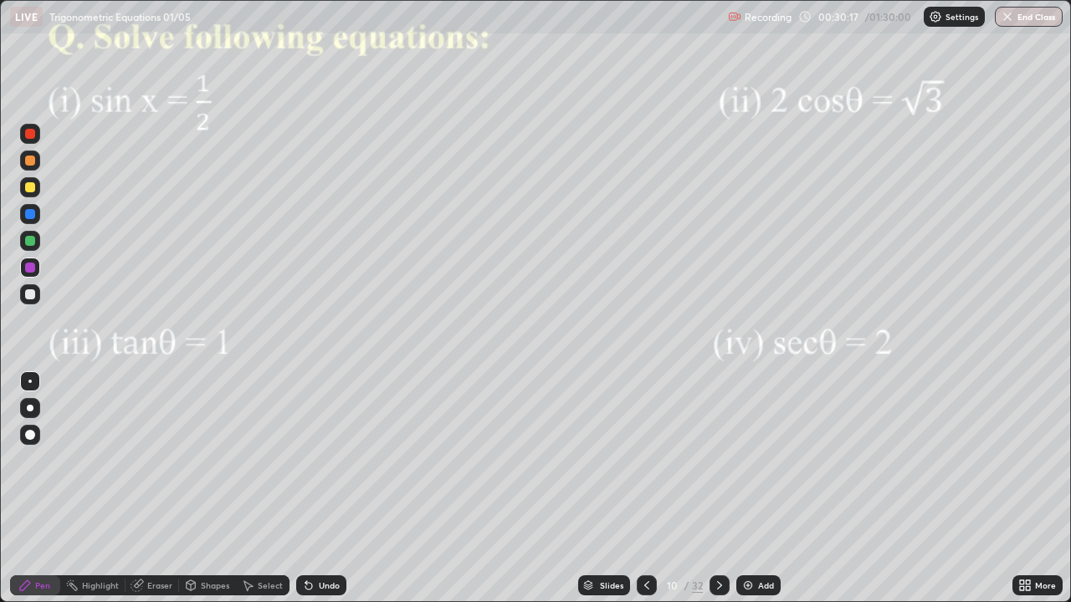
click at [28, 269] on div at bounding box center [30, 268] width 10 height 10
click at [28, 161] on div at bounding box center [30, 161] width 10 height 10
click at [29, 243] on div at bounding box center [30, 241] width 10 height 10
click at [716, 488] on icon at bounding box center [719, 585] width 13 height 13
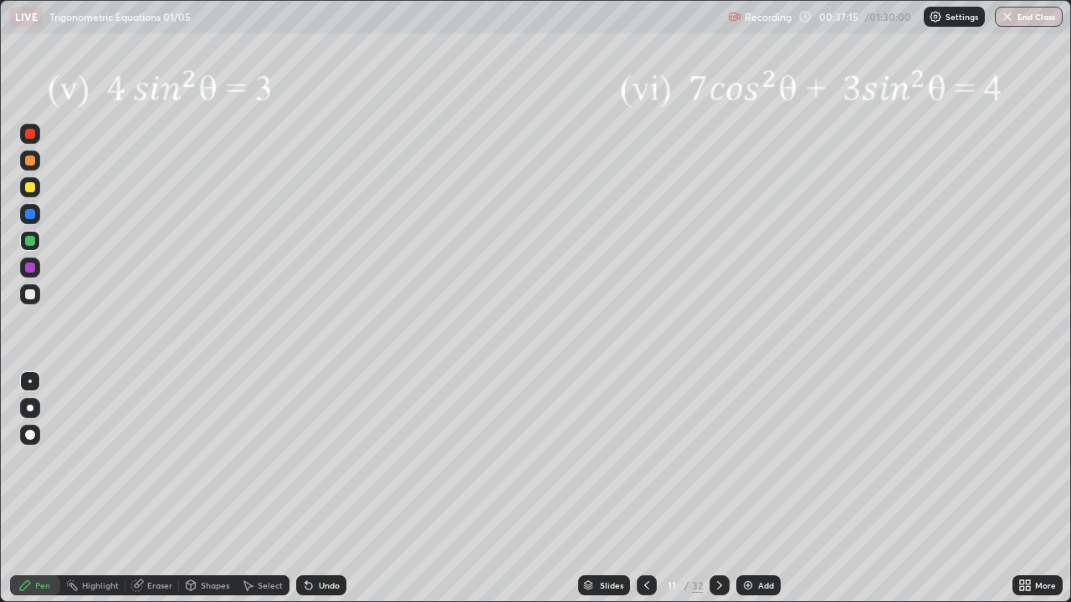
click at [32, 217] on div at bounding box center [30, 214] width 10 height 10
click at [22, 268] on div at bounding box center [30, 268] width 20 height 20
click at [718, 488] on icon at bounding box center [719, 585] width 5 height 8
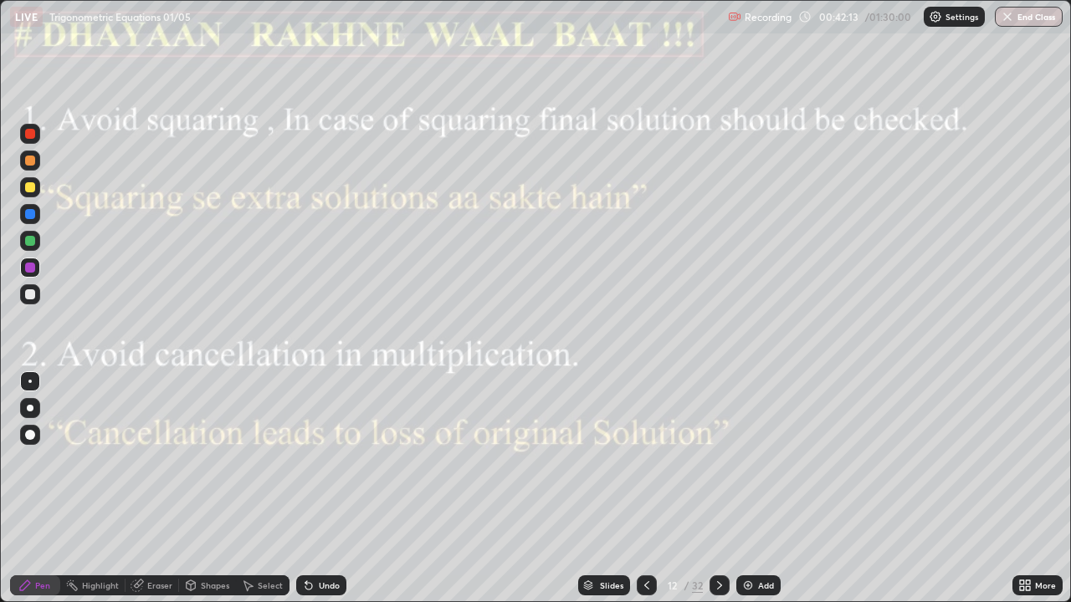
click at [22, 269] on div at bounding box center [30, 268] width 20 height 20
click at [26, 238] on div at bounding box center [30, 241] width 10 height 10
click at [26, 266] on div at bounding box center [30, 268] width 10 height 10
click at [23, 242] on div at bounding box center [30, 241] width 20 height 20
click at [28, 210] on div at bounding box center [30, 214] width 10 height 10
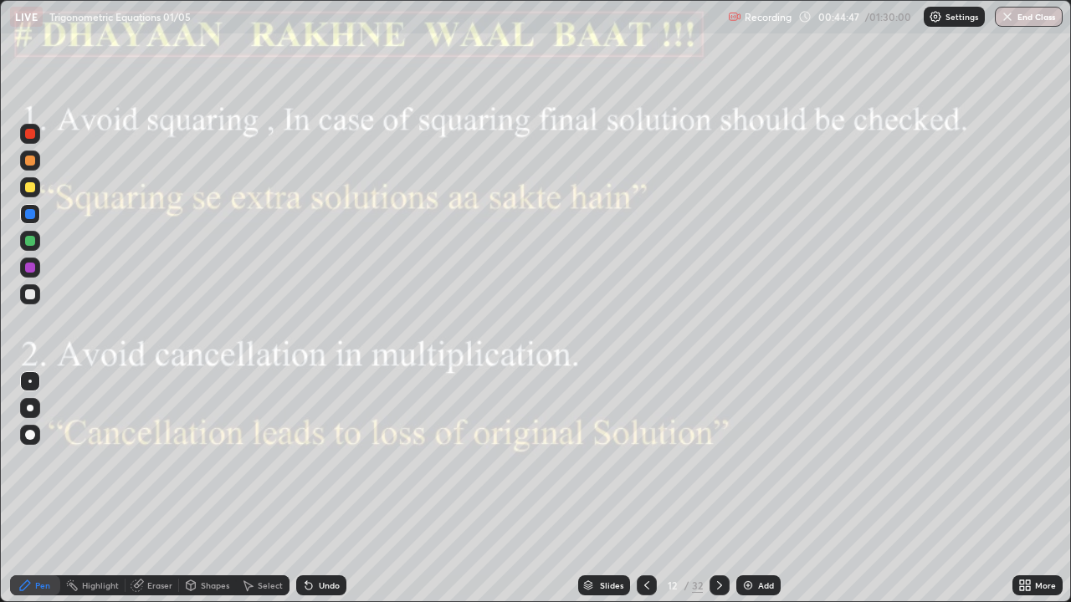
click at [419, 488] on div "Slides 12 / 32 Add" at bounding box center [679, 585] width 666 height 33
click at [417, 488] on div "Slides 12 / 32 Add" at bounding box center [679, 585] width 666 height 33
click at [717, 488] on icon at bounding box center [719, 585] width 13 height 13
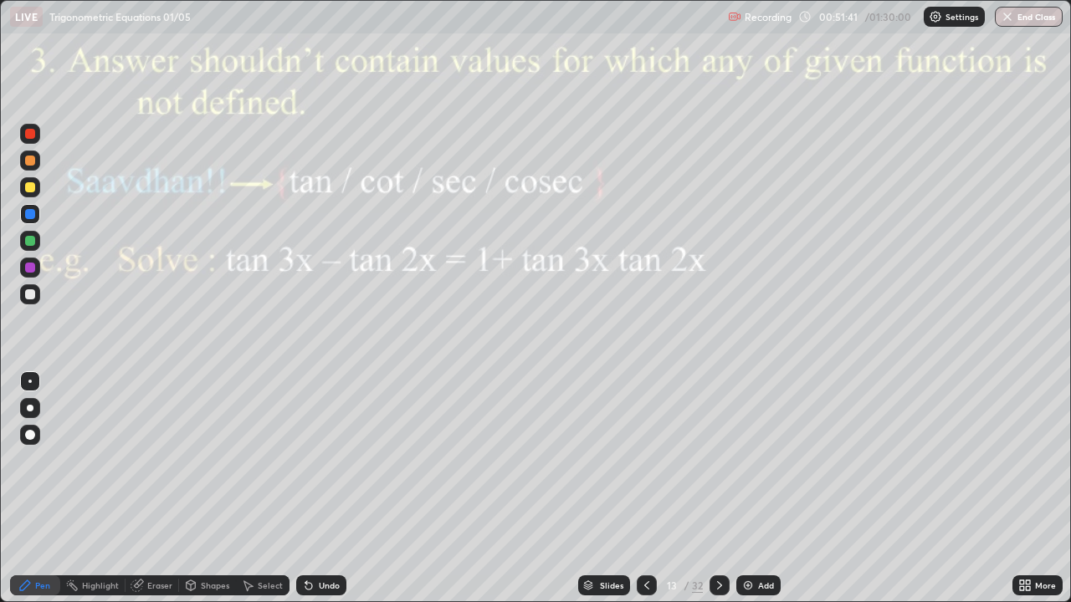
click at [216, 488] on div "Shapes" at bounding box center [215, 585] width 28 height 8
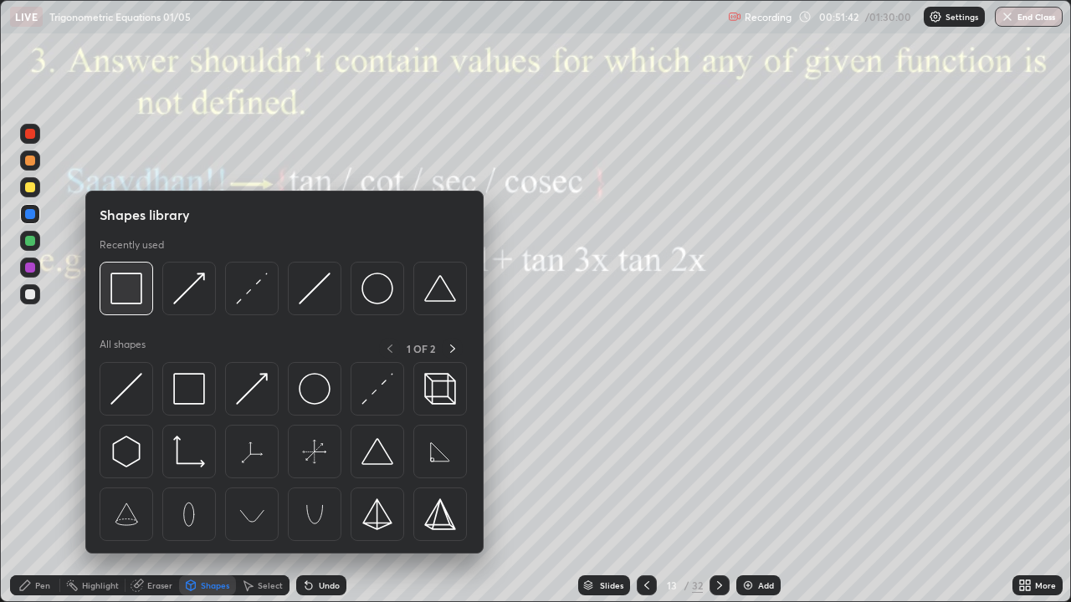
click at [131, 296] on img at bounding box center [126, 289] width 32 height 32
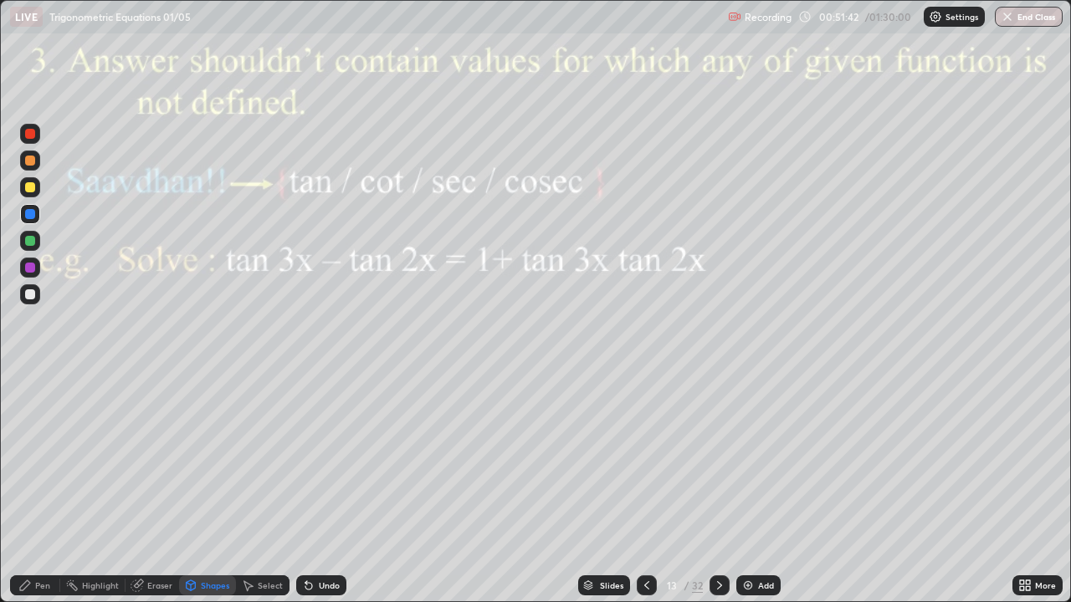
click at [30, 268] on div at bounding box center [30, 268] width 10 height 10
click at [26, 243] on div at bounding box center [30, 241] width 10 height 10
click at [327, 488] on div "Undo" at bounding box center [329, 585] width 21 height 8
click at [320, 488] on div "Undo" at bounding box center [329, 585] width 21 height 8
click at [34, 488] on div "Pen" at bounding box center [35, 585] width 50 height 20
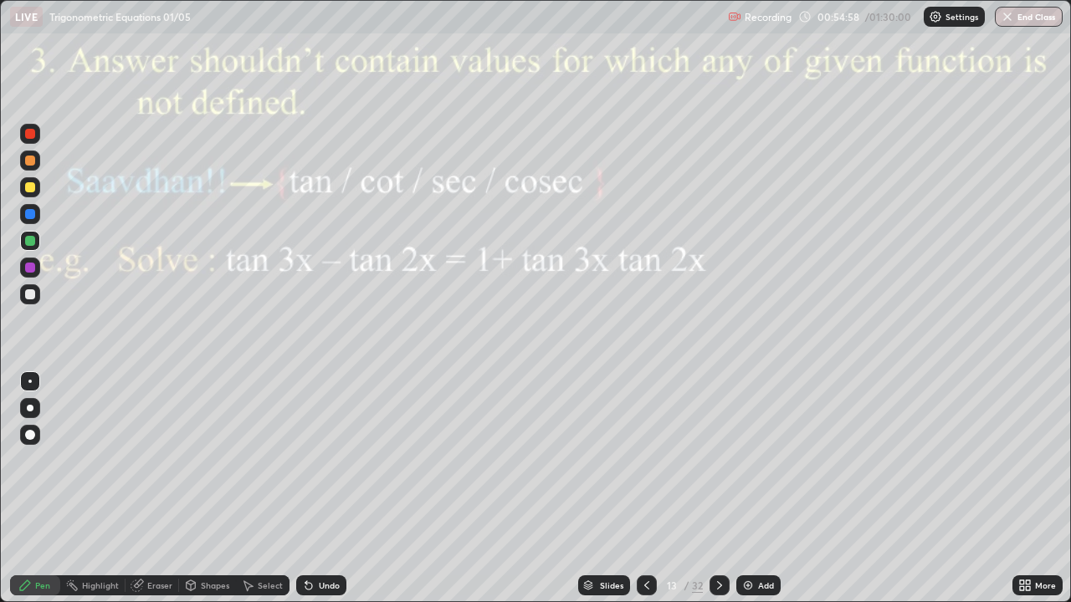
click at [718, 488] on icon at bounding box center [719, 585] width 5 height 8
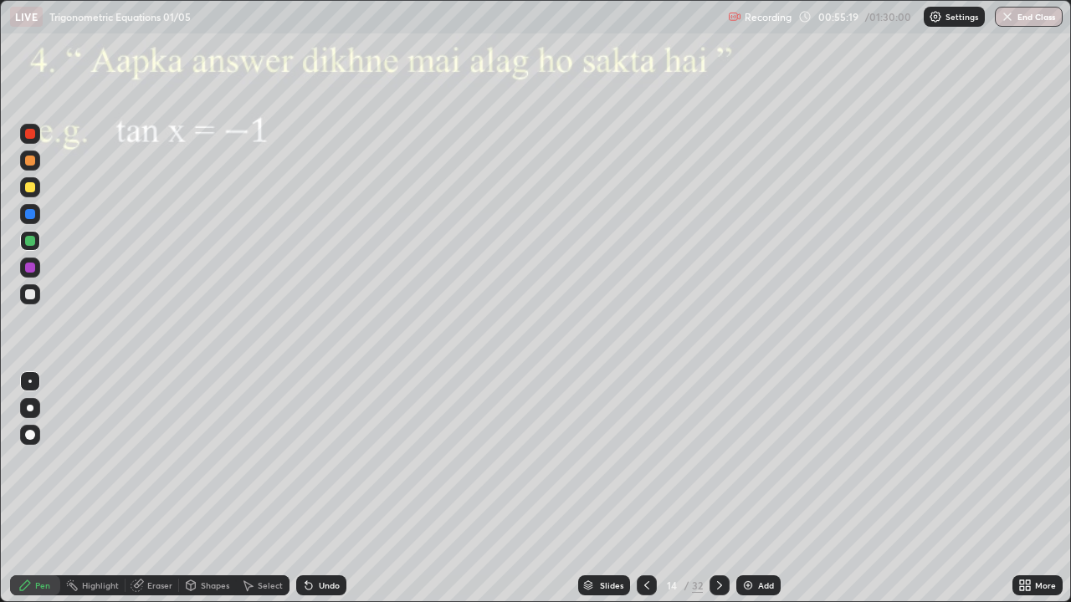
click at [29, 268] on div at bounding box center [30, 268] width 10 height 10
click at [30, 274] on div at bounding box center [30, 268] width 20 height 20
click at [33, 218] on div at bounding box center [30, 214] width 20 height 20
click at [25, 160] on div at bounding box center [30, 161] width 10 height 10
click at [30, 217] on div at bounding box center [30, 214] width 10 height 10
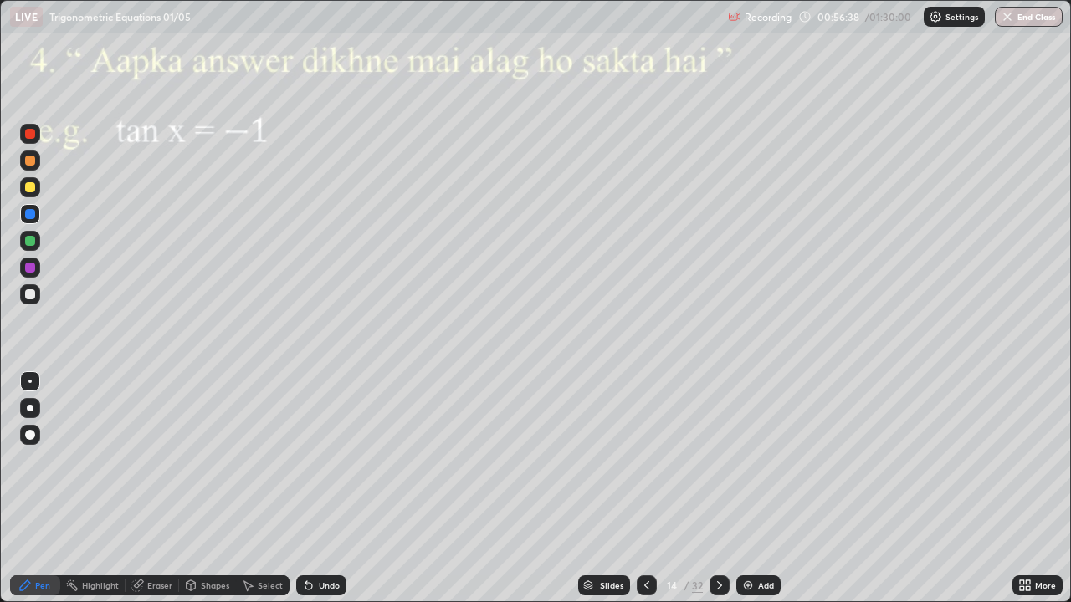
click at [22, 274] on div at bounding box center [30, 268] width 20 height 20
click at [718, 488] on icon at bounding box center [719, 585] width 13 height 13
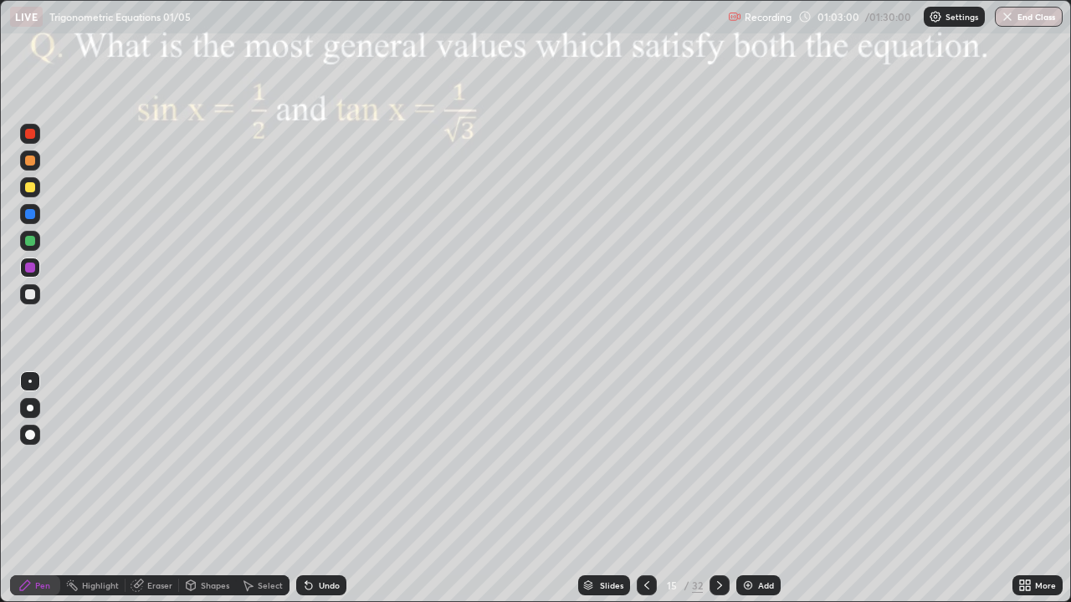
click at [206, 488] on div "Shapes" at bounding box center [215, 585] width 28 height 8
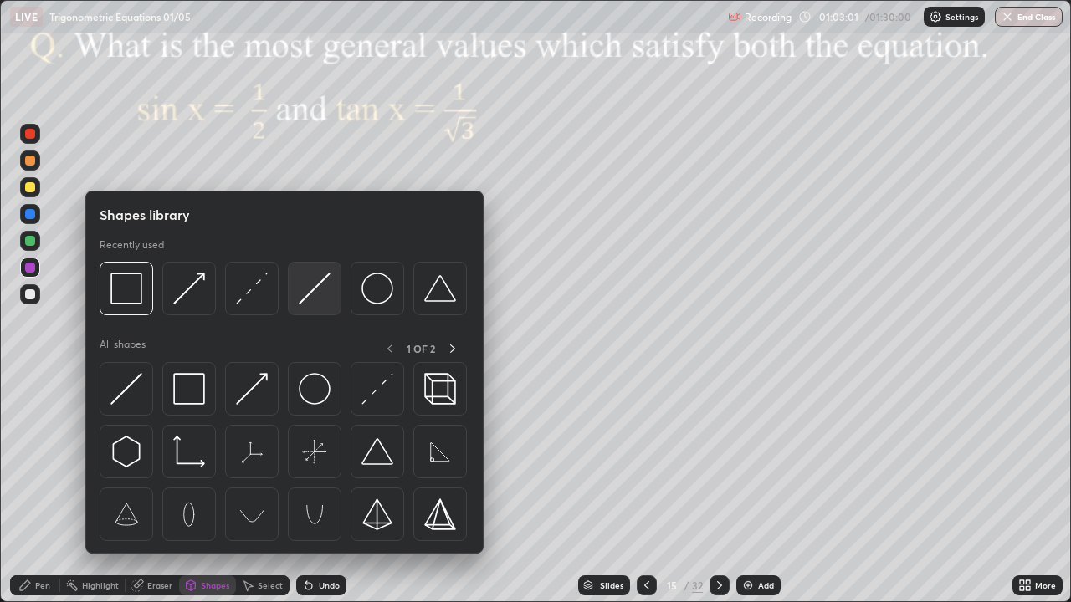
click at [317, 294] on img at bounding box center [315, 289] width 32 height 32
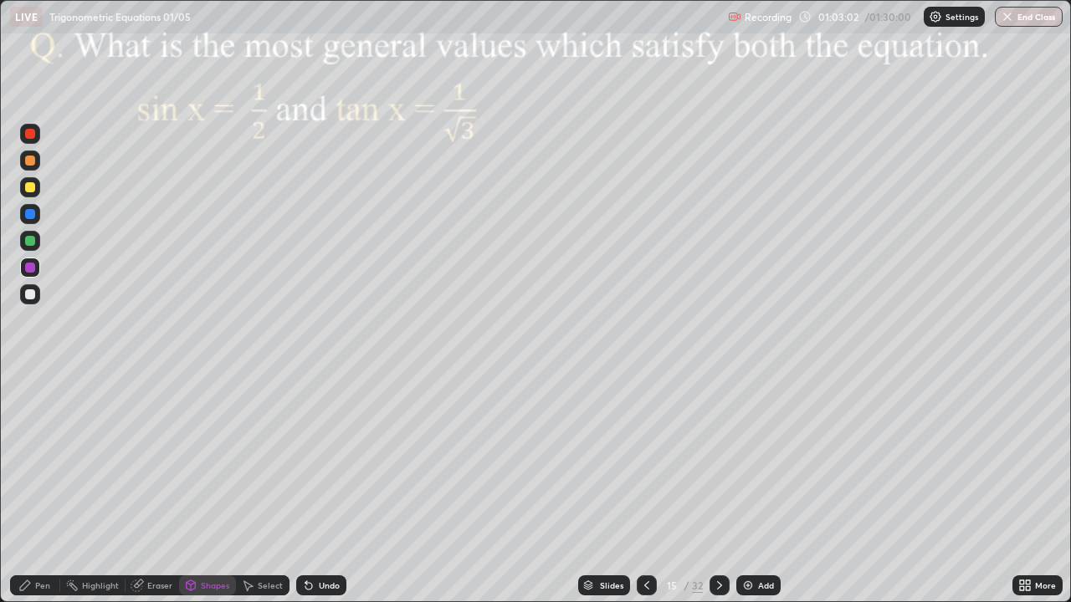
click at [39, 297] on div at bounding box center [30, 294] width 20 height 20
click at [31, 241] on div at bounding box center [30, 241] width 10 height 10
click at [211, 488] on div "Shapes" at bounding box center [215, 585] width 28 height 8
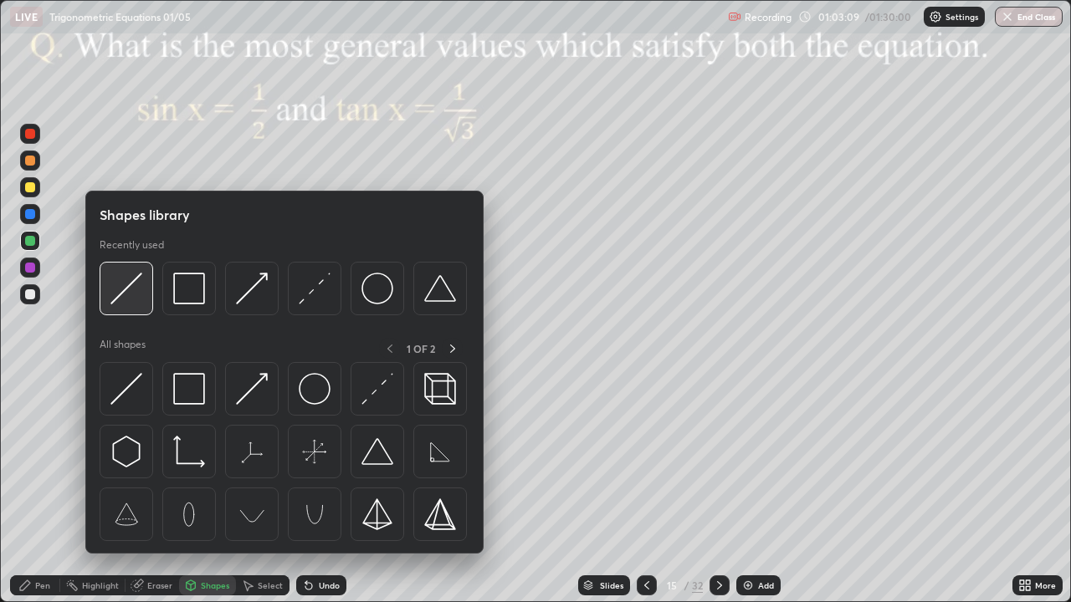
click at [130, 284] on img at bounding box center [126, 289] width 32 height 32
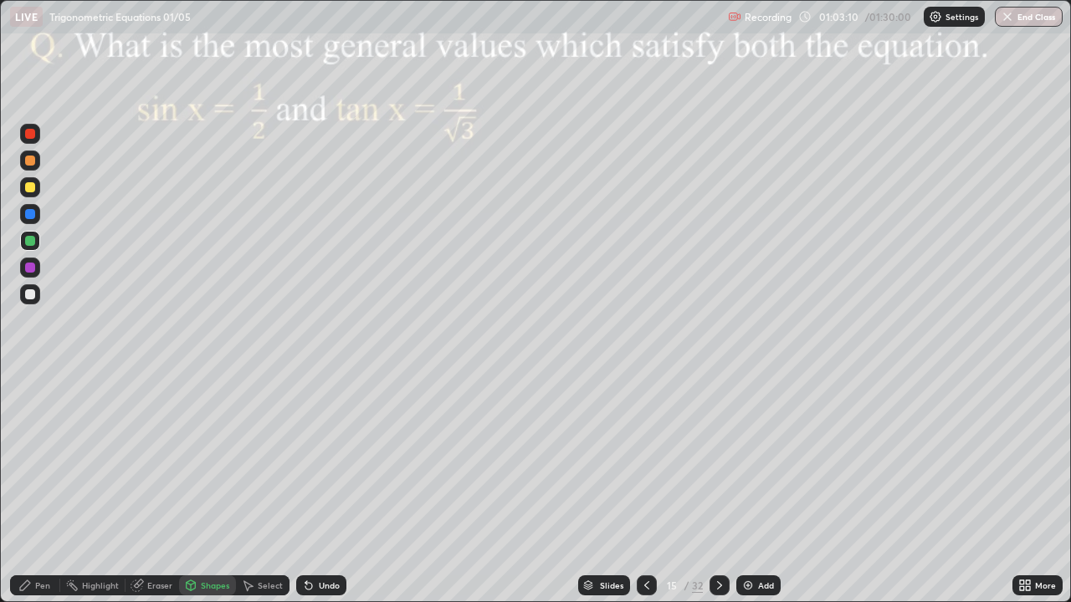
click at [38, 272] on div at bounding box center [30, 268] width 20 height 20
click at [38, 488] on div "Pen" at bounding box center [35, 585] width 50 height 20
click at [37, 212] on div at bounding box center [30, 214] width 20 height 20
click at [207, 488] on div "Shapes" at bounding box center [215, 585] width 28 height 8
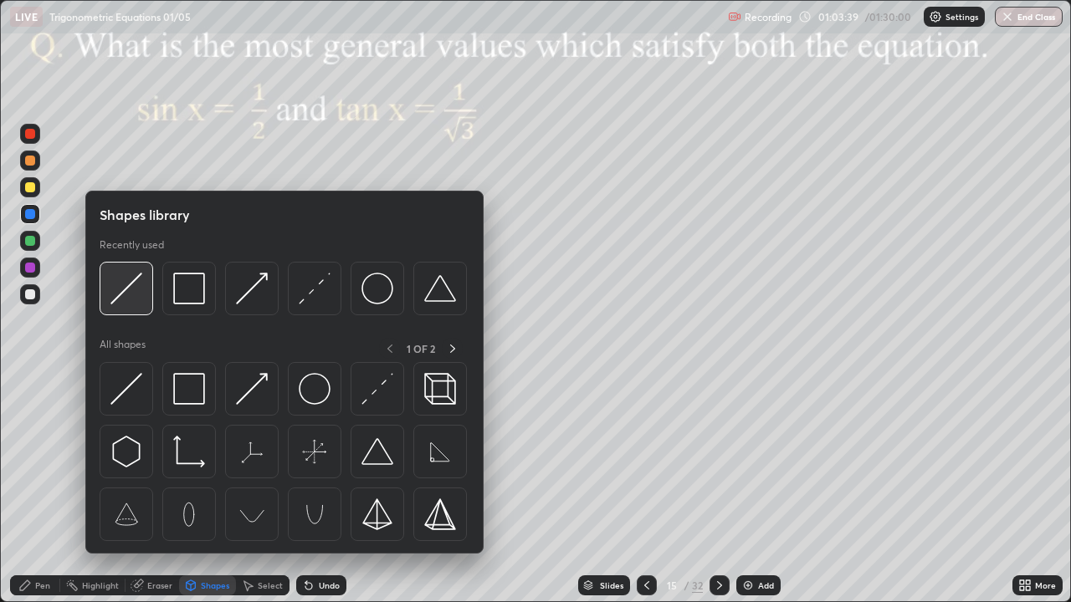
click at [126, 290] on img at bounding box center [126, 289] width 32 height 32
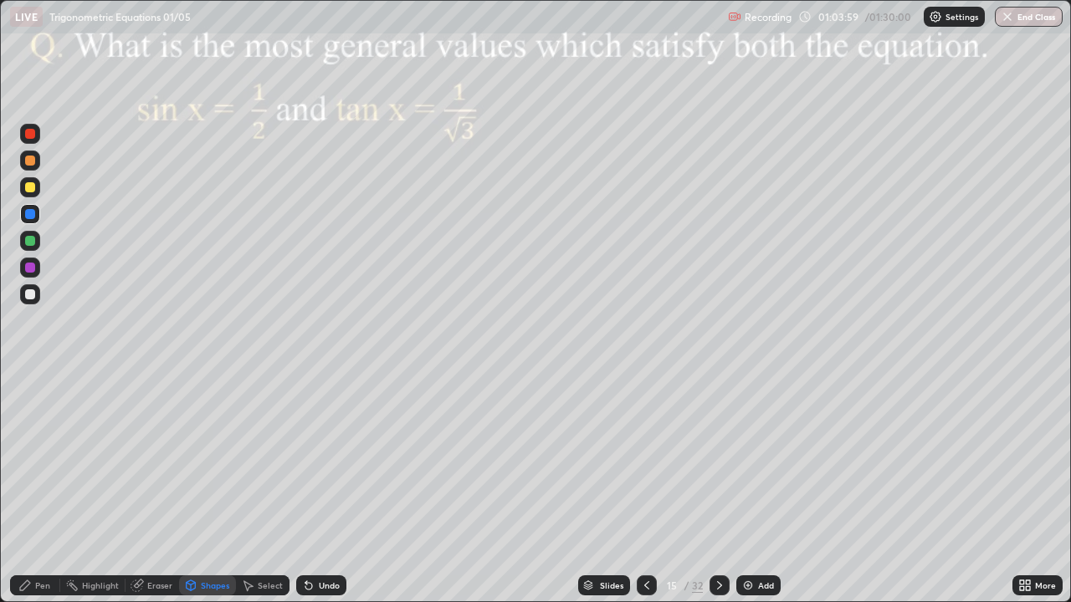
click at [47, 488] on div "Pen" at bounding box center [35, 585] width 50 height 20
click at [22, 188] on div at bounding box center [30, 187] width 20 height 20
click at [32, 405] on div at bounding box center [30, 408] width 20 height 20
click at [718, 488] on icon at bounding box center [719, 585] width 13 height 13
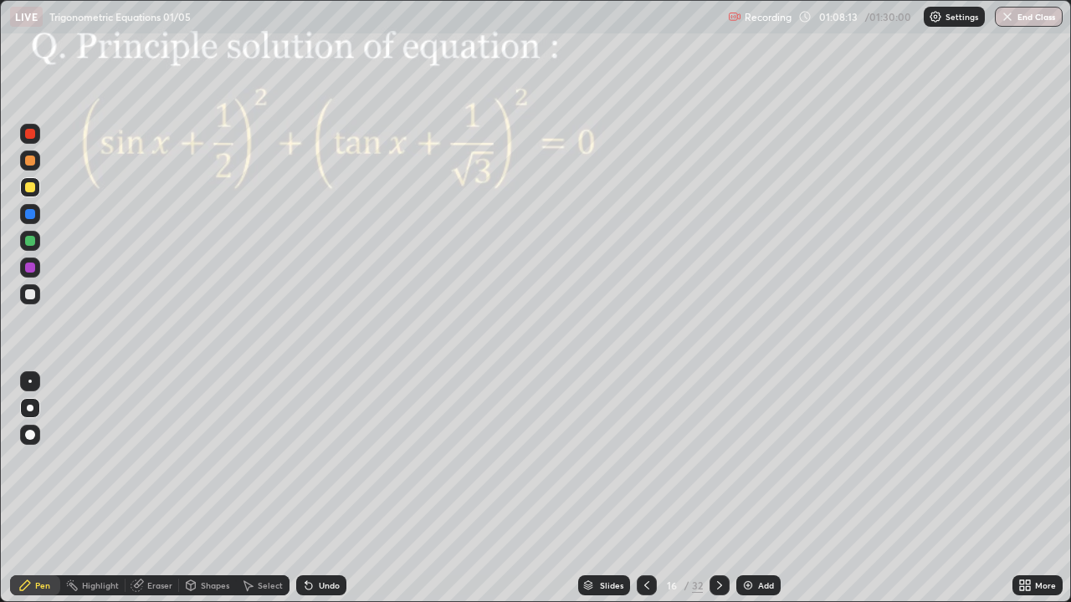
click at [28, 265] on div at bounding box center [30, 268] width 10 height 10
click at [33, 374] on div at bounding box center [30, 381] width 20 height 20
click at [29, 218] on div at bounding box center [30, 214] width 10 height 10
click at [217, 488] on div "Shapes" at bounding box center [215, 585] width 28 height 8
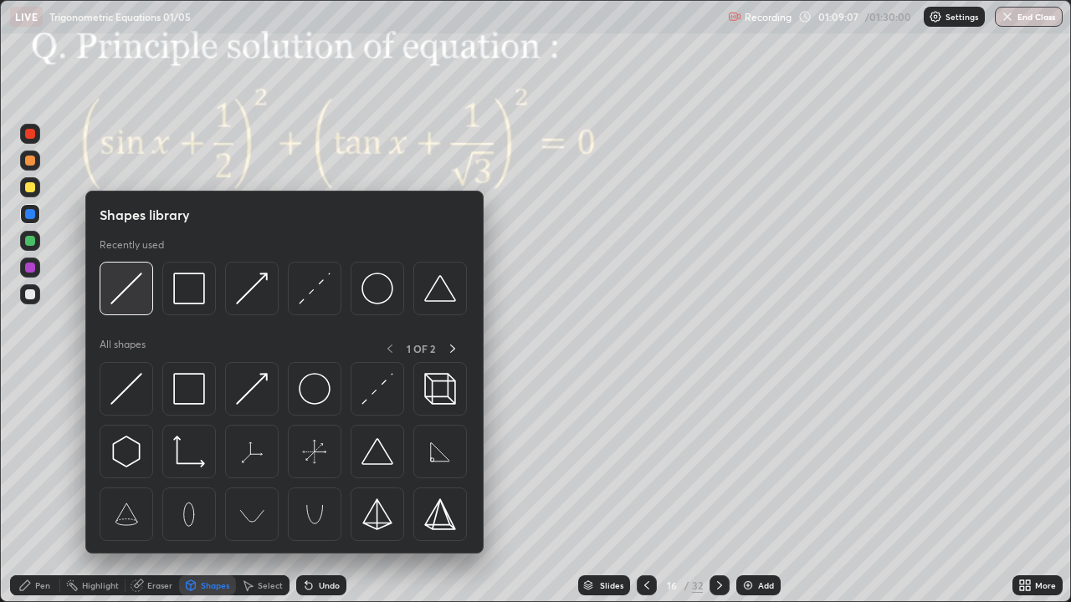
click at [128, 290] on img at bounding box center [126, 289] width 32 height 32
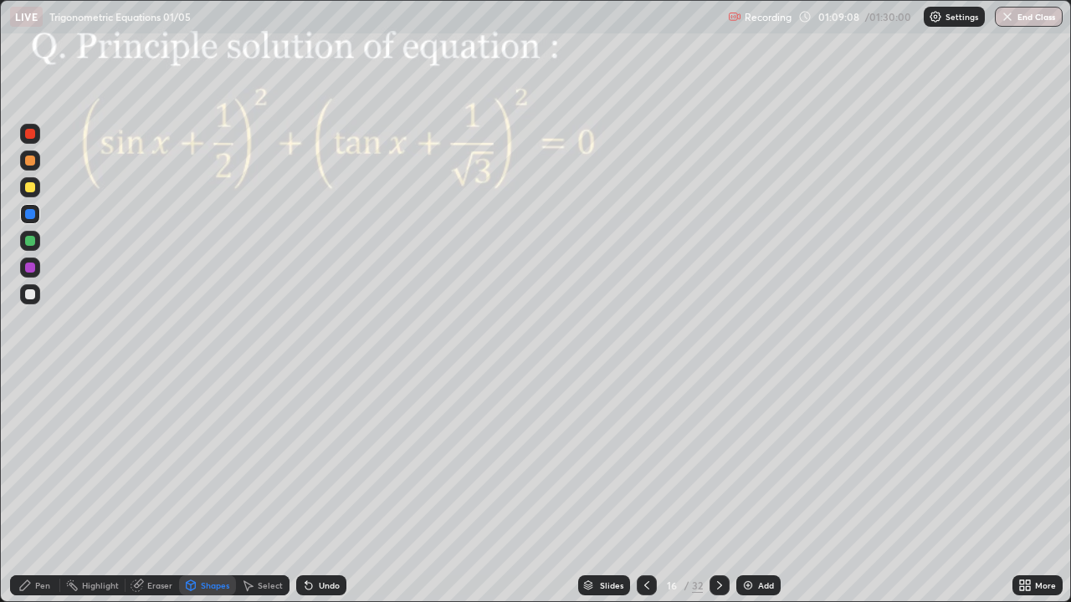
click at [31, 297] on div at bounding box center [30, 294] width 10 height 10
click at [31, 241] on div at bounding box center [30, 241] width 10 height 10
click at [38, 488] on div "Pen" at bounding box center [35, 585] width 50 height 20
click at [204, 488] on div "Shapes" at bounding box center [215, 585] width 28 height 8
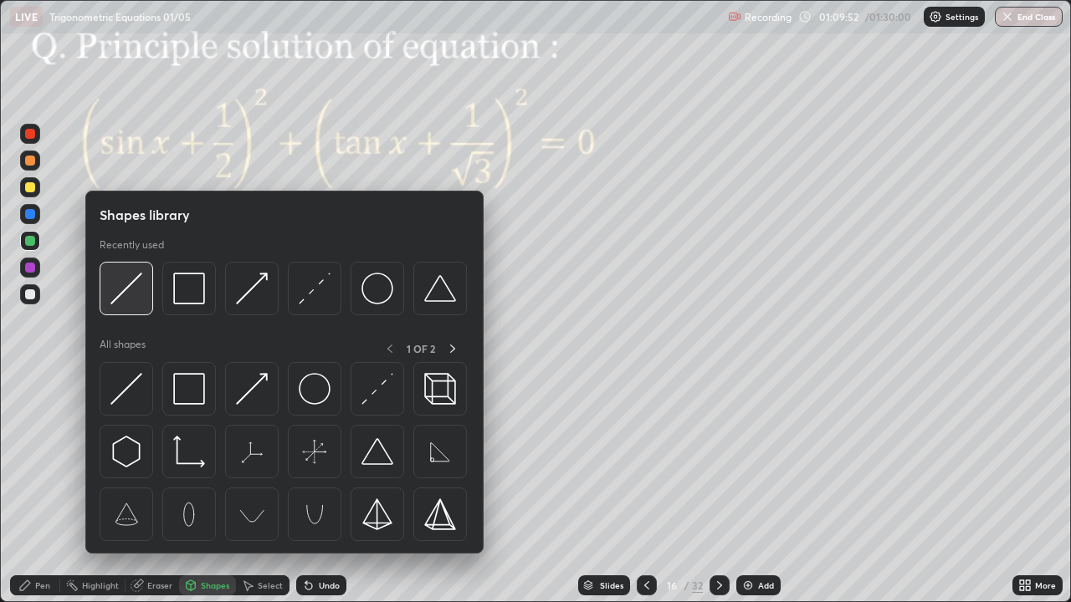
click at [139, 290] on img at bounding box center [126, 289] width 32 height 32
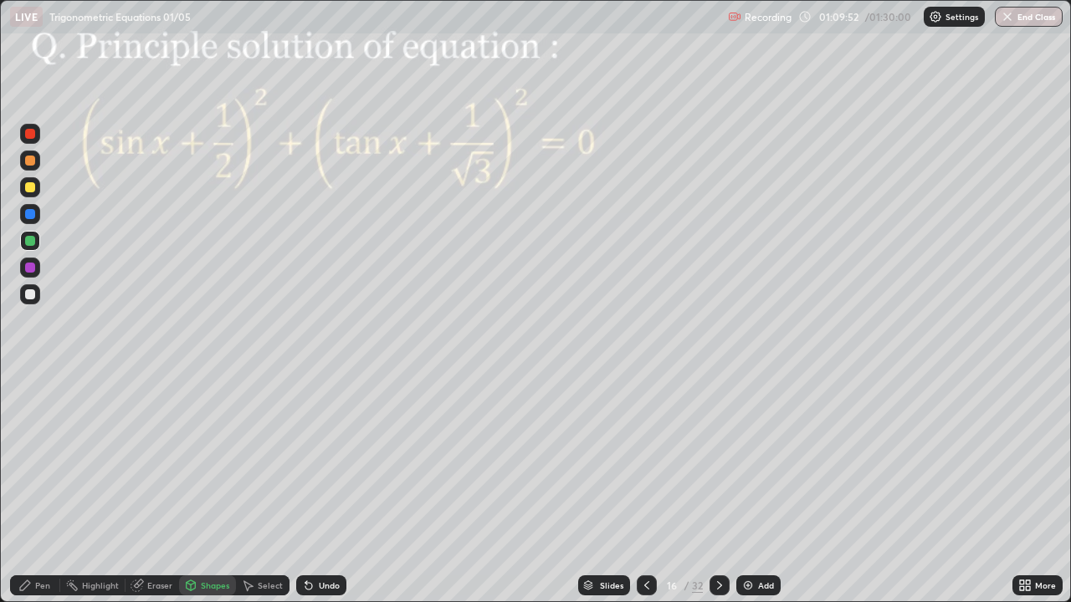
click at [38, 268] on div at bounding box center [30, 268] width 20 height 20
click at [315, 488] on div "Undo" at bounding box center [321, 585] width 50 height 20
click at [30, 188] on div at bounding box center [30, 187] width 10 height 10
click at [49, 488] on div "Pen" at bounding box center [42, 585] width 15 height 8
click at [32, 192] on div at bounding box center [30, 187] width 10 height 10
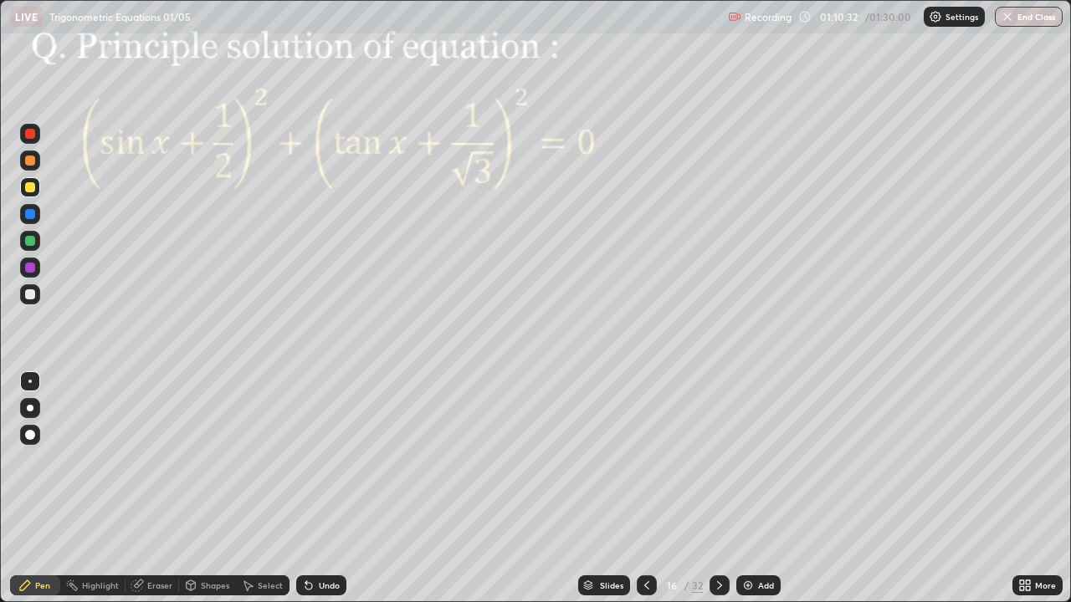
click at [33, 488] on div "Pen" at bounding box center [35, 585] width 50 height 20
click at [30, 381] on div at bounding box center [29, 381] width 3 height 3
click at [92, 488] on div "Highlight" at bounding box center [92, 585] width 65 height 20
click at [29, 239] on div at bounding box center [30, 241] width 10 height 10
click at [38, 488] on div "Pen" at bounding box center [42, 585] width 15 height 8
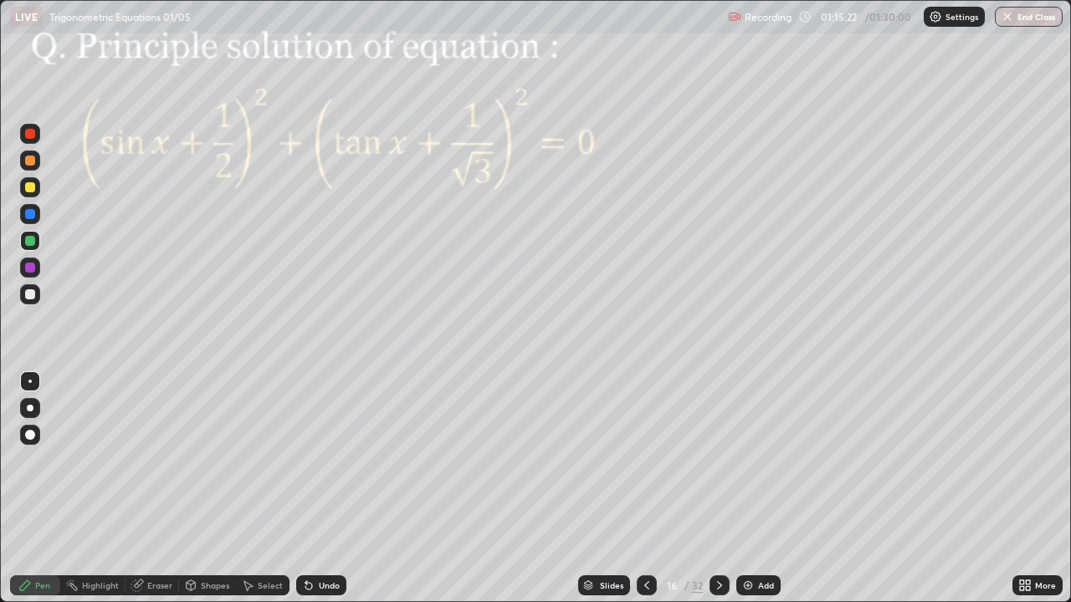
click at [717, 488] on icon at bounding box center [719, 585] width 5 height 8
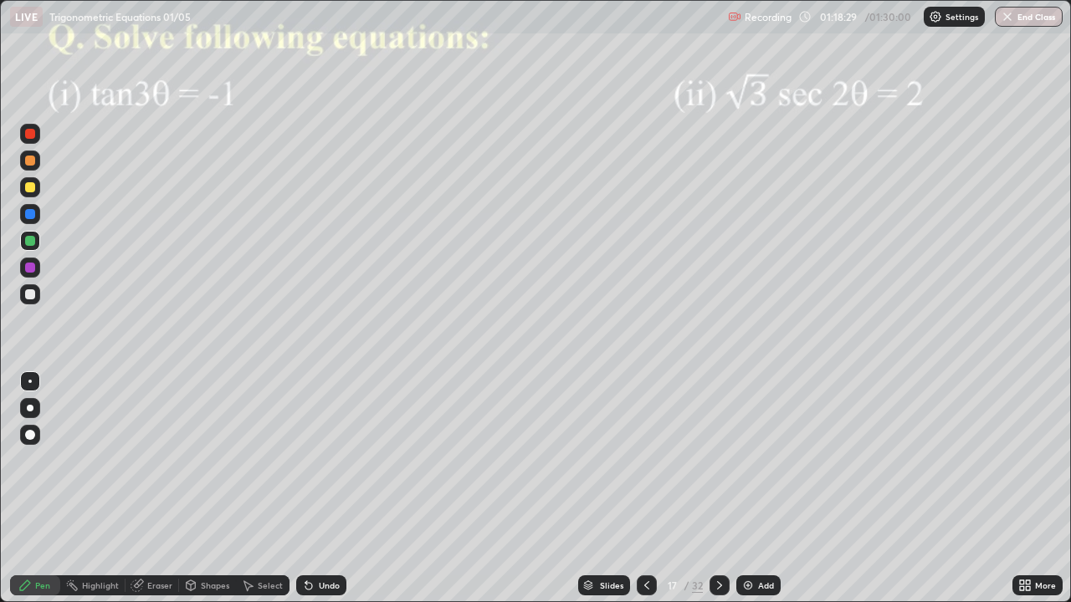
click at [34, 212] on div at bounding box center [30, 214] width 10 height 10
click at [719, 488] on icon at bounding box center [719, 585] width 13 height 13
click at [28, 275] on div at bounding box center [30, 268] width 20 height 20
click at [718, 488] on icon at bounding box center [719, 585] width 13 height 13
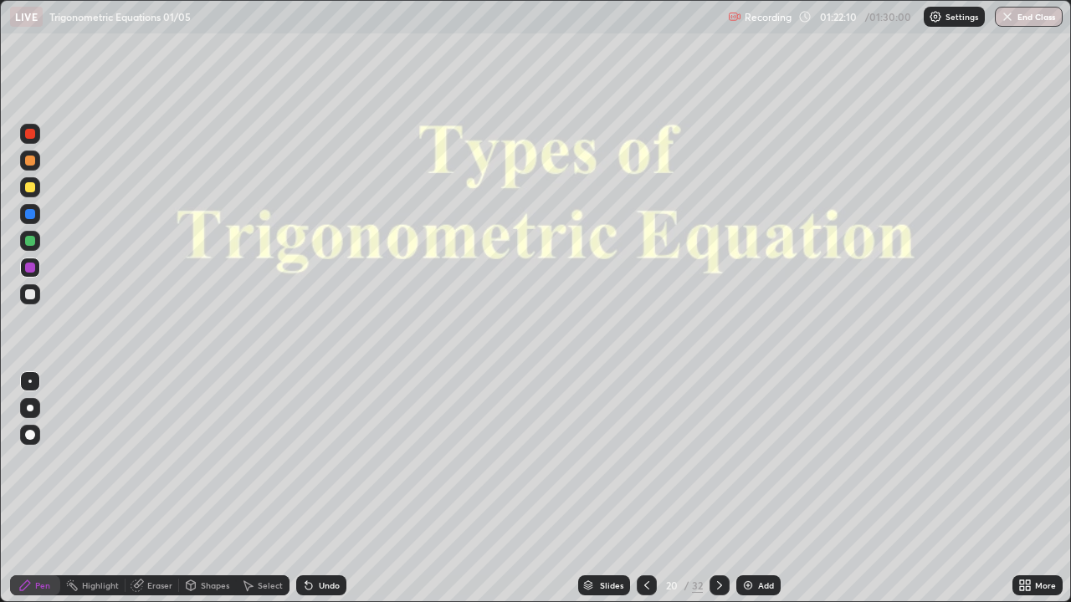
click at [718, 488] on icon at bounding box center [719, 585] width 5 height 8
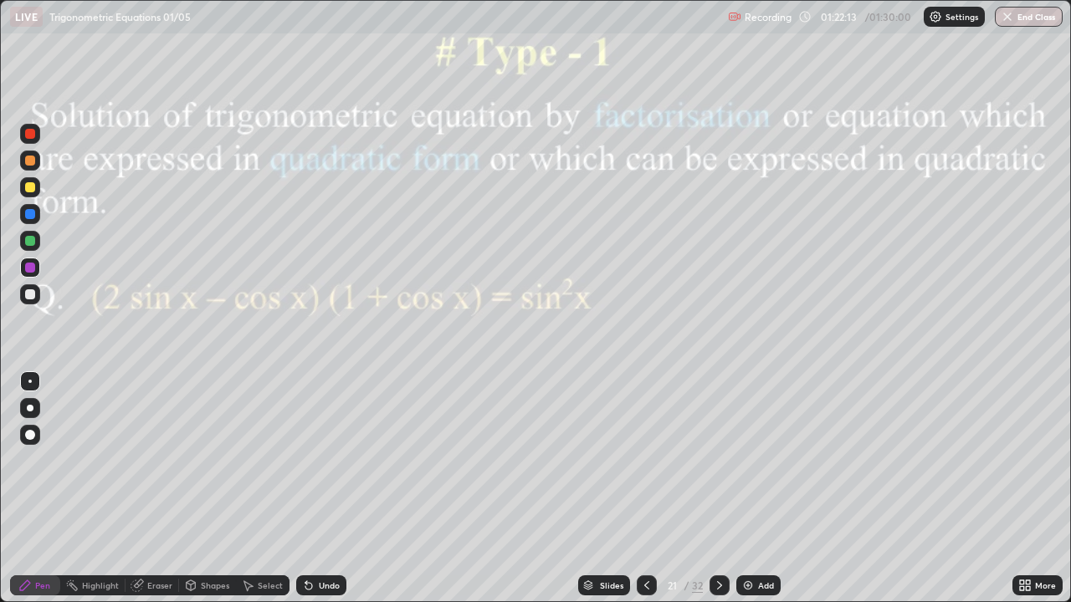
click at [720, 488] on icon at bounding box center [719, 585] width 13 height 13
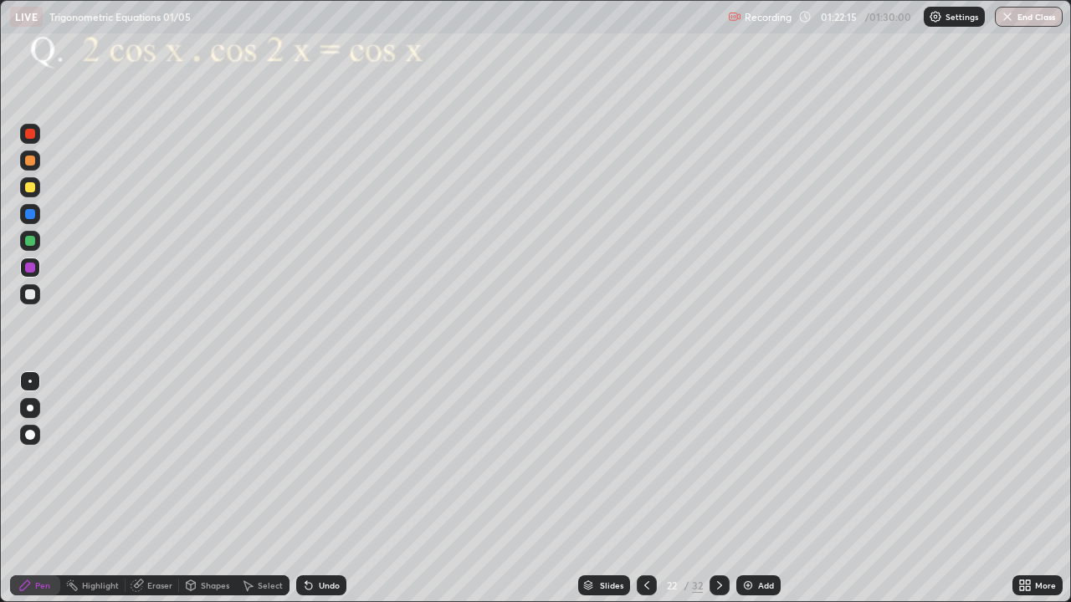
click at [718, 488] on icon at bounding box center [719, 585] width 13 height 13
click at [716, 488] on icon at bounding box center [719, 585] width 13 height 13
click at [718, 488] on icon at bounding box center [719, 585] width 5 height 8
click at [719, 488] on icon at bounding box center [719, 585] width 5 height 8
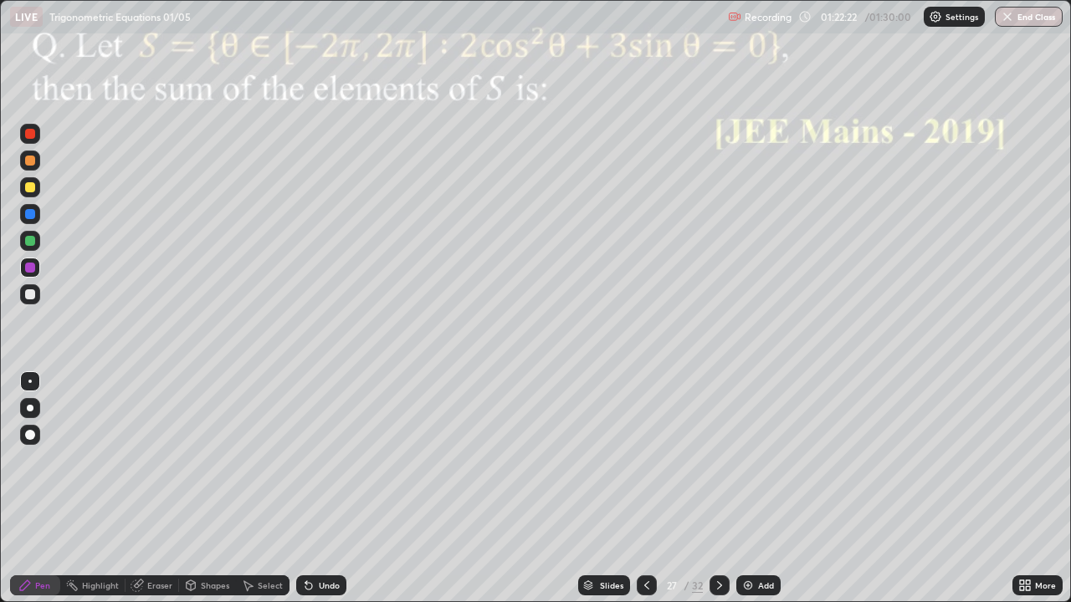
click at [718, 488] on icon at bounding box center [719, 585] width 13 height 13
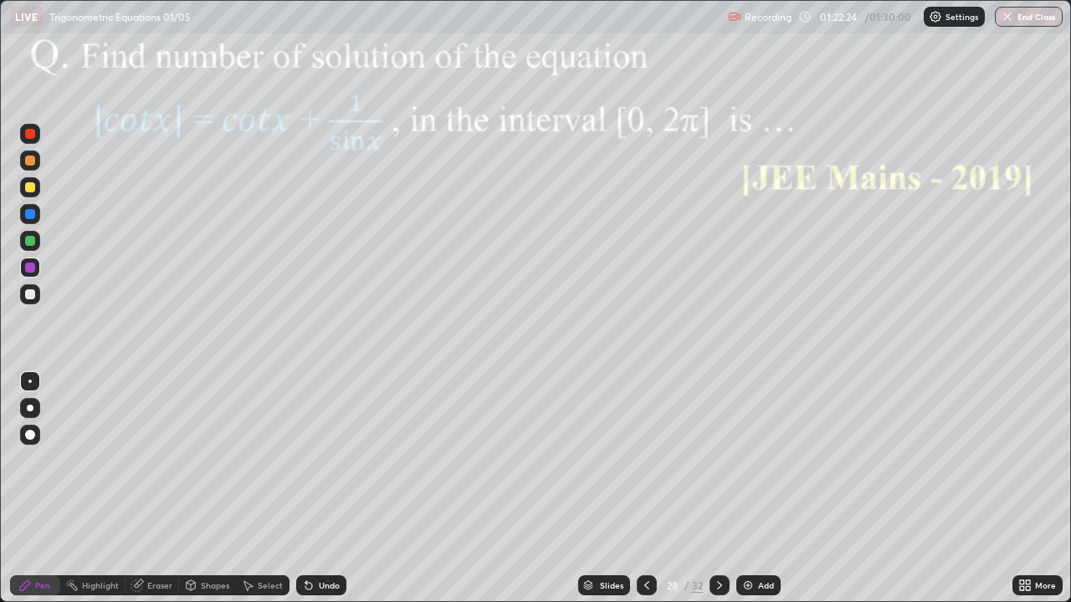
click at [718, 488] on icon at bounding box center [719, 585] width 13 height 13
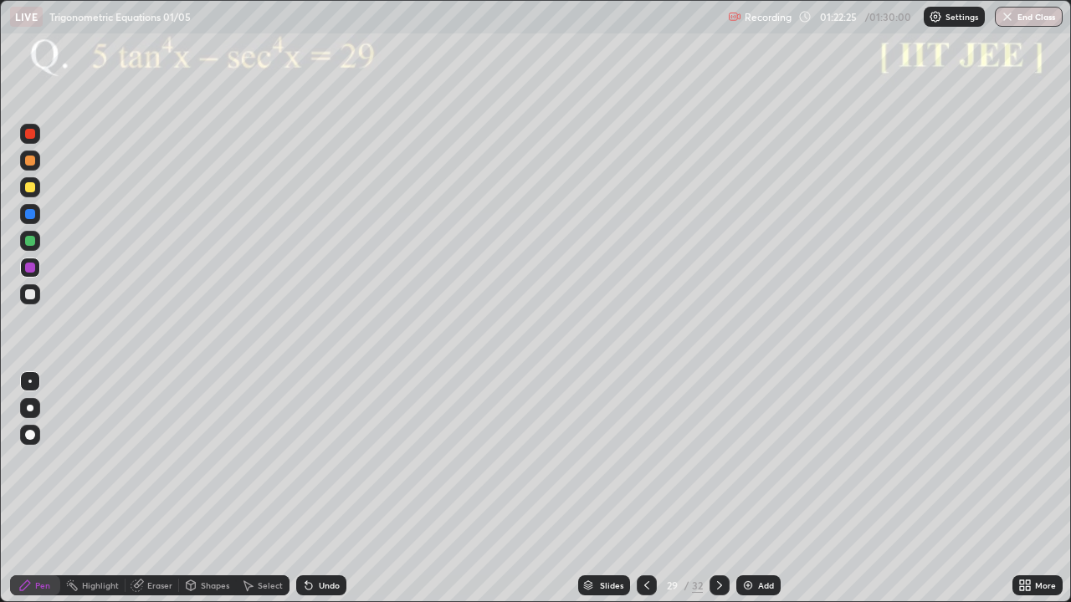
click at [718, 488] on icon at bounding box center [719, 585] width 13 height 13
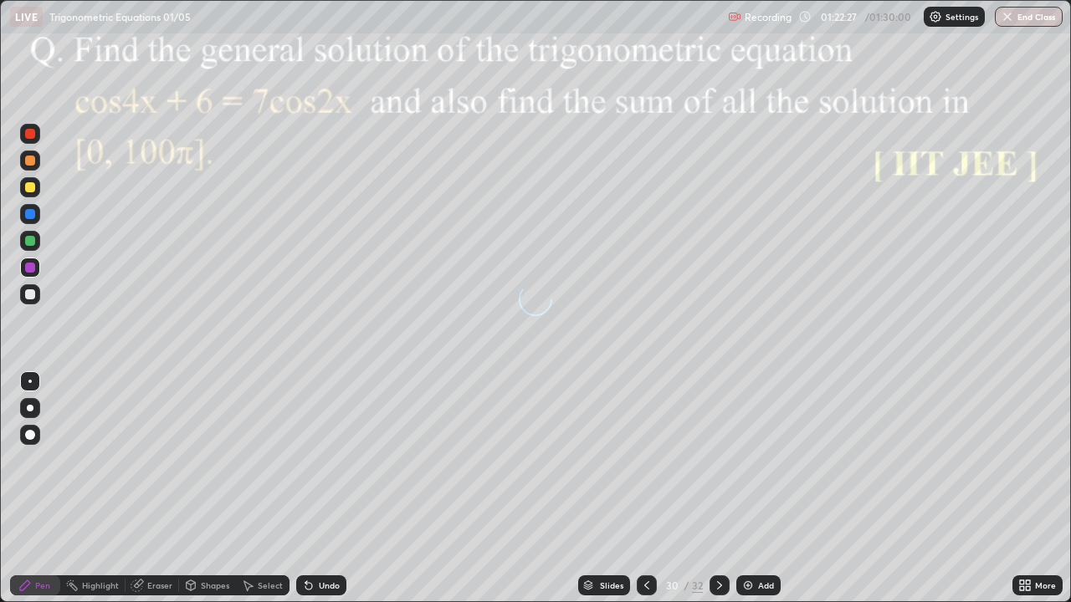
click at [720, 488] on icon at bounding box center [719, 585] width 13 height 13
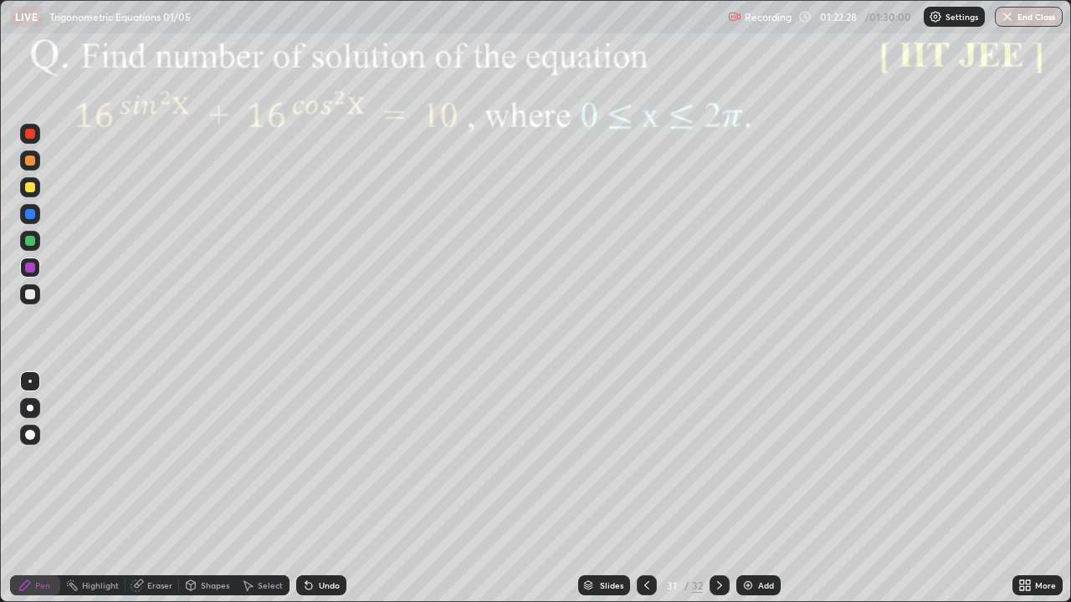
click at [718, 488] on icon at bounding box center [719, 585] width 13 height 13
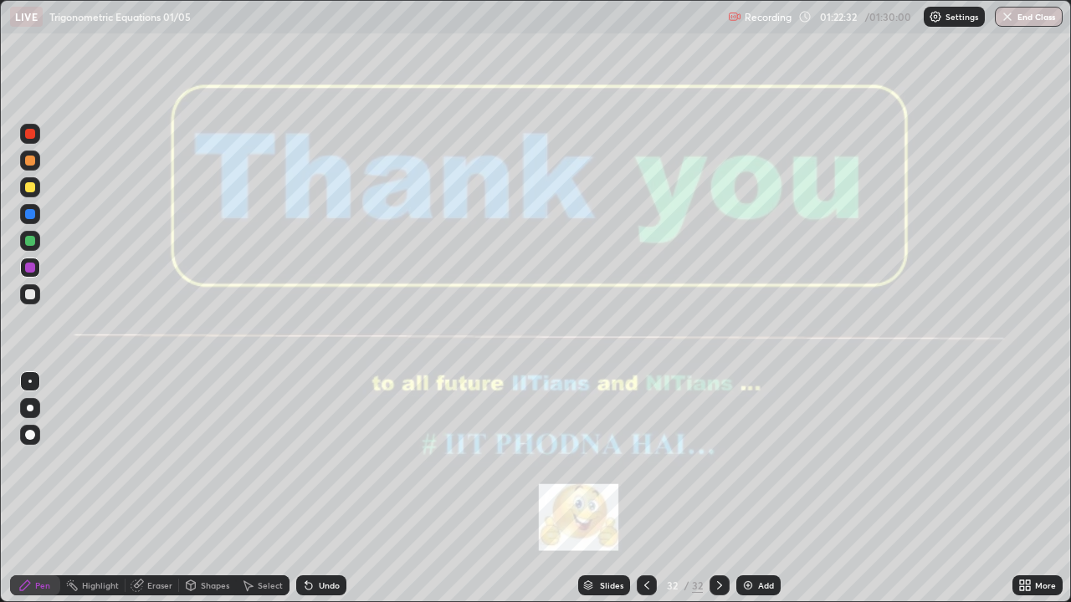
click at [1025, 15] on button "End Class" at bounding box center [1028, 17] width 68 height 20
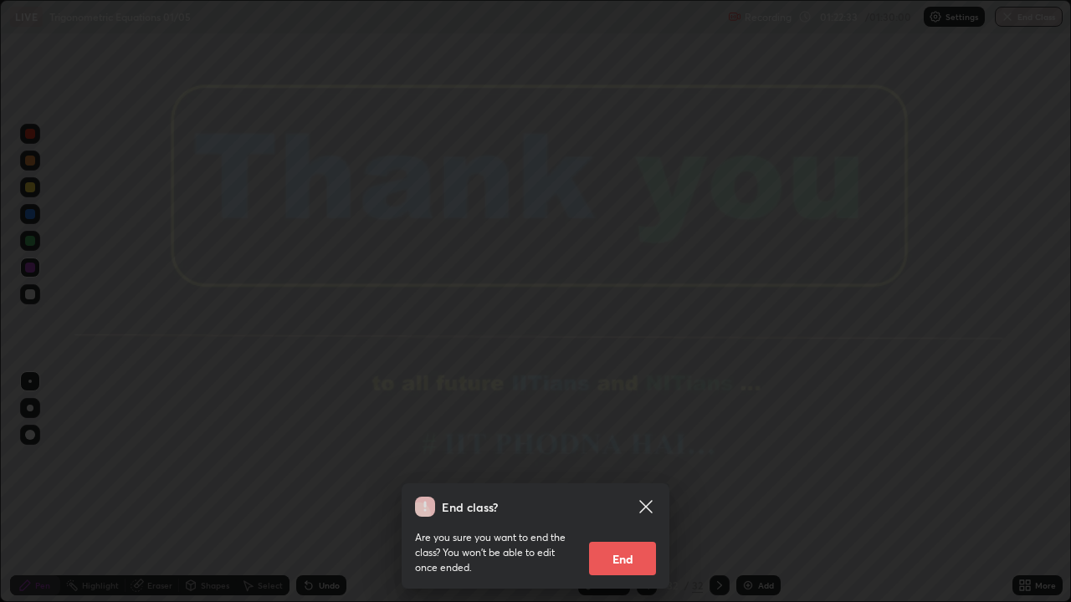
click at [606, 488] on button "End" at bounding box center [622, 558] width 67 height 33
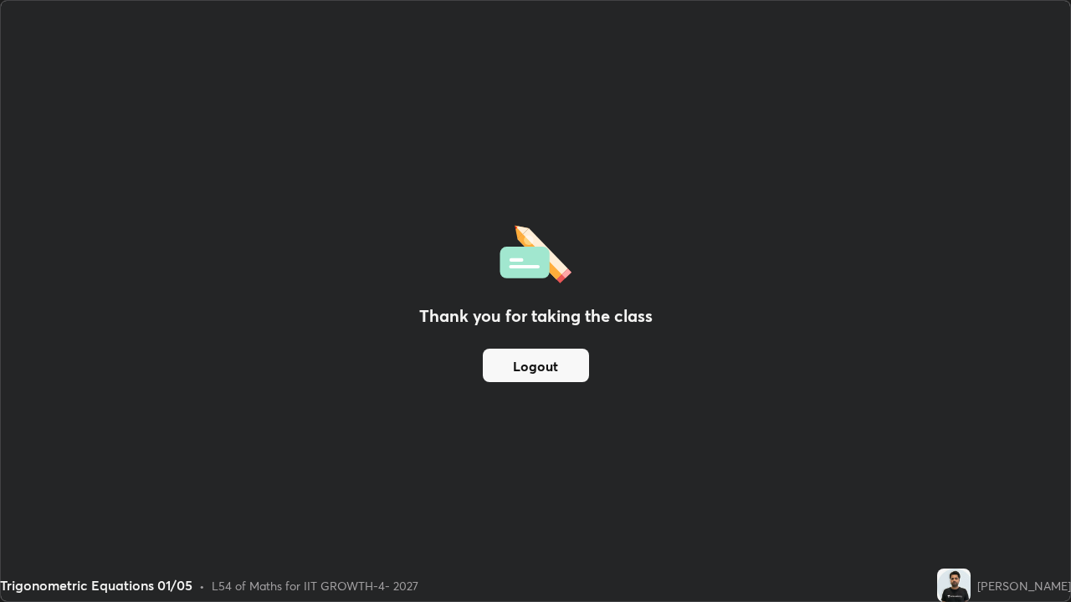
click at [509, 370] on button "Logout" at bounding box center [536, 365] width 106 height 33
